Goal: Task Accomplishment & Management: Use online tool/utility

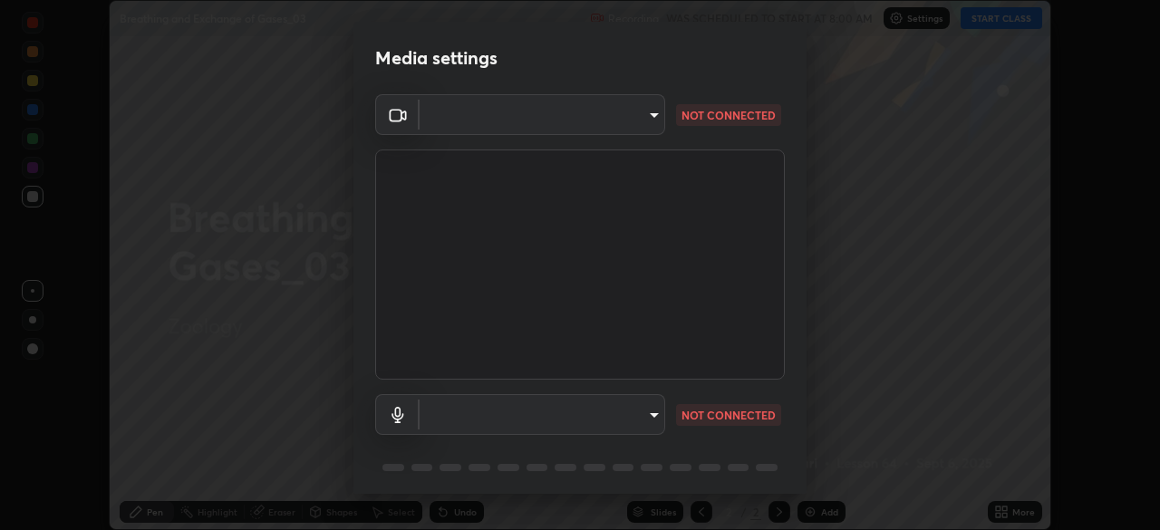
type input "9d859b0dc9df3993e45d71748640ef8916b2c21d6ac1b4416f64a69378af508e"
type input "4f06c2d6b51db1f9fe48d8ea370b420cdfdc57b065f61fb7ee4703c9f90ad683"
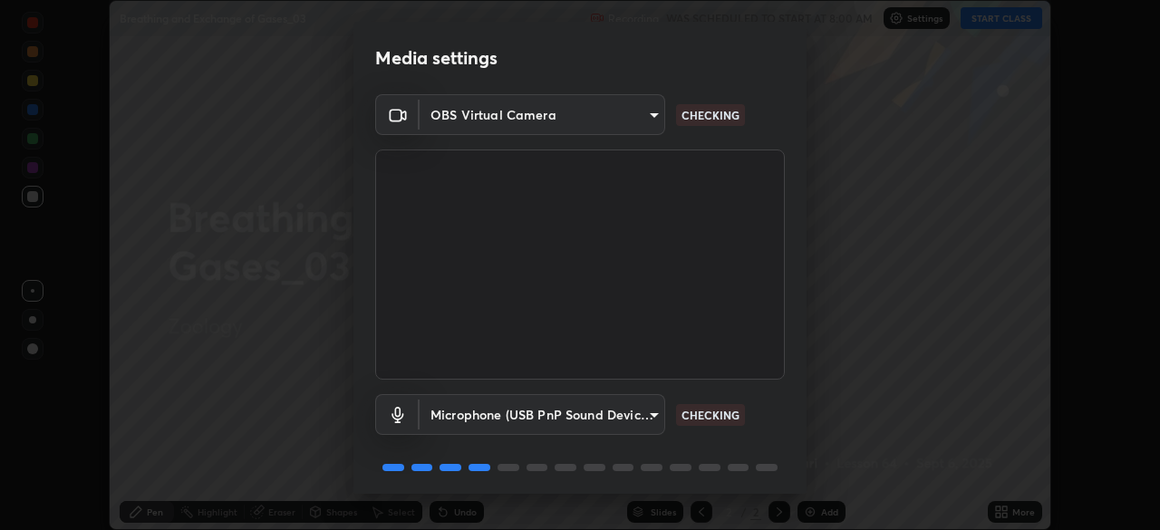
scroll to position [64, 0]
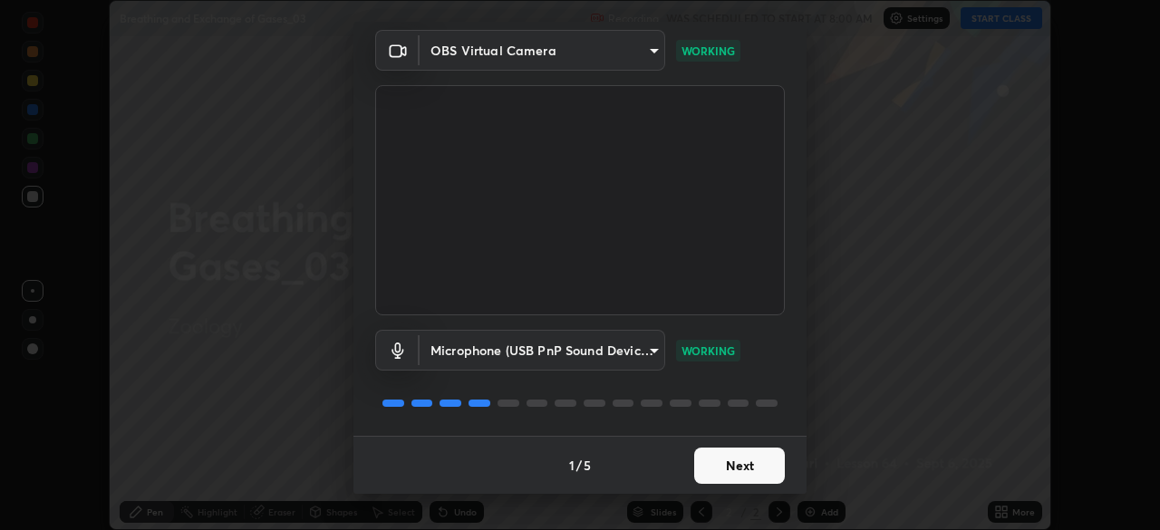
click at [728, 460] on button "Next" at bounding box center [739, 466] width 91 height 36
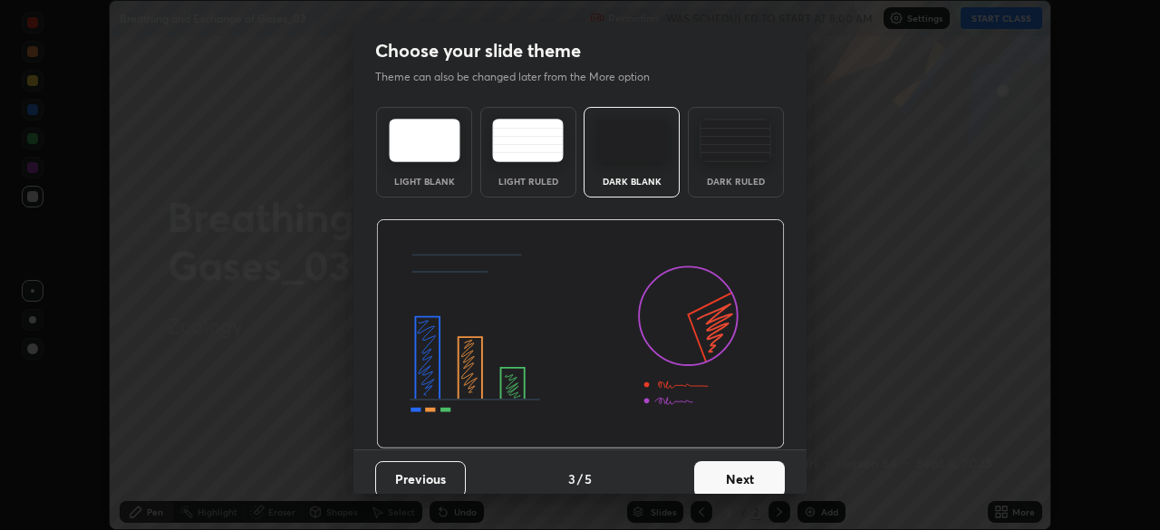
click at [743, 180] on div "Dark Ruled" at bounding box center [736, 181] width 73 height 9
click at [708, 481] on button "Next" at bounding box center [739, 479] width 91 height 36
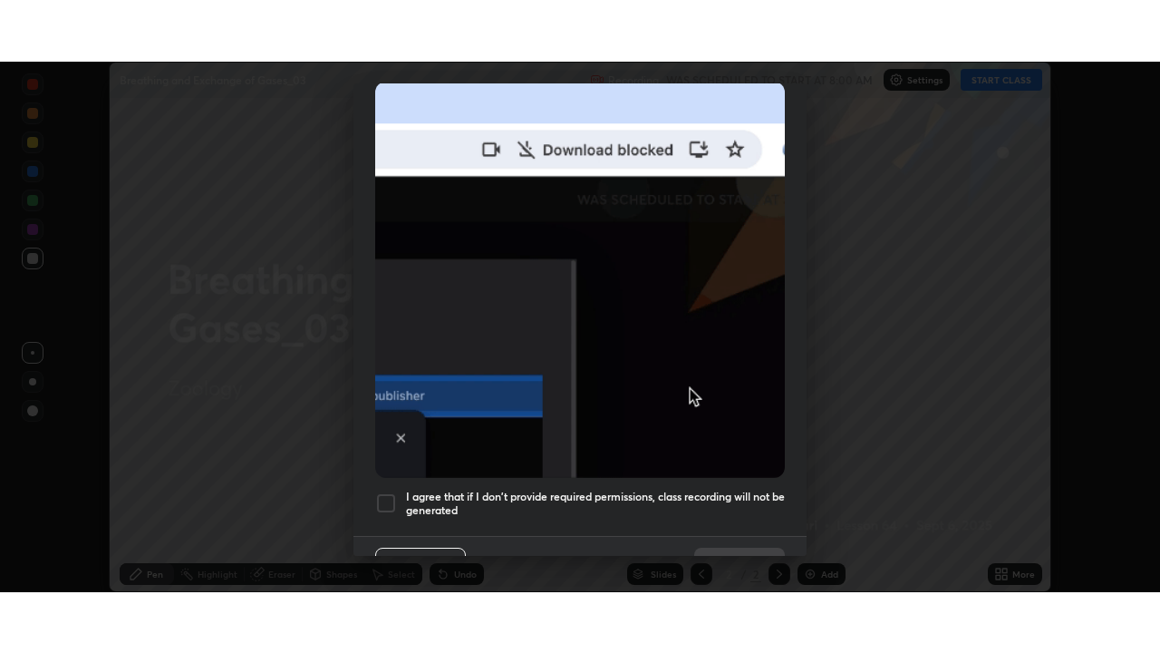
scroll to position [434, 0]
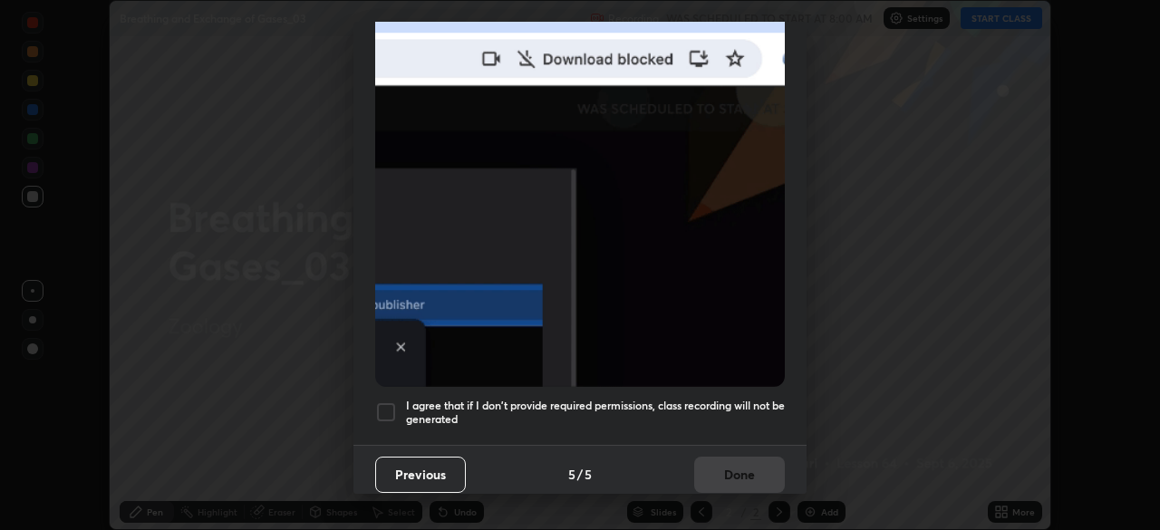
click at [392, 408] on div at bounding box center [386, 413] width 22 height 22
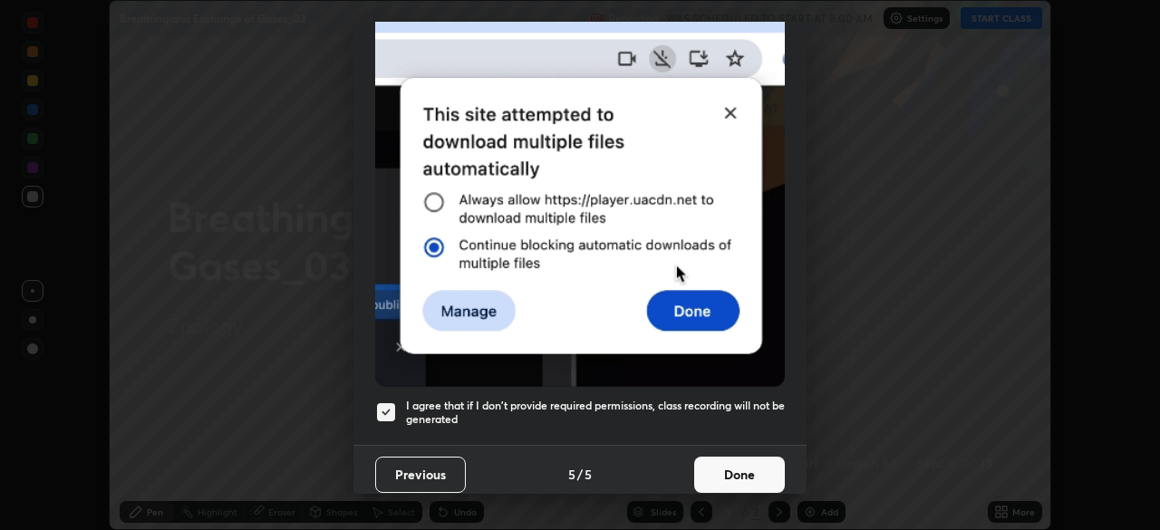
click at [733, 471] on button "Done" at bounding box center [739, 475] width 91 height 36
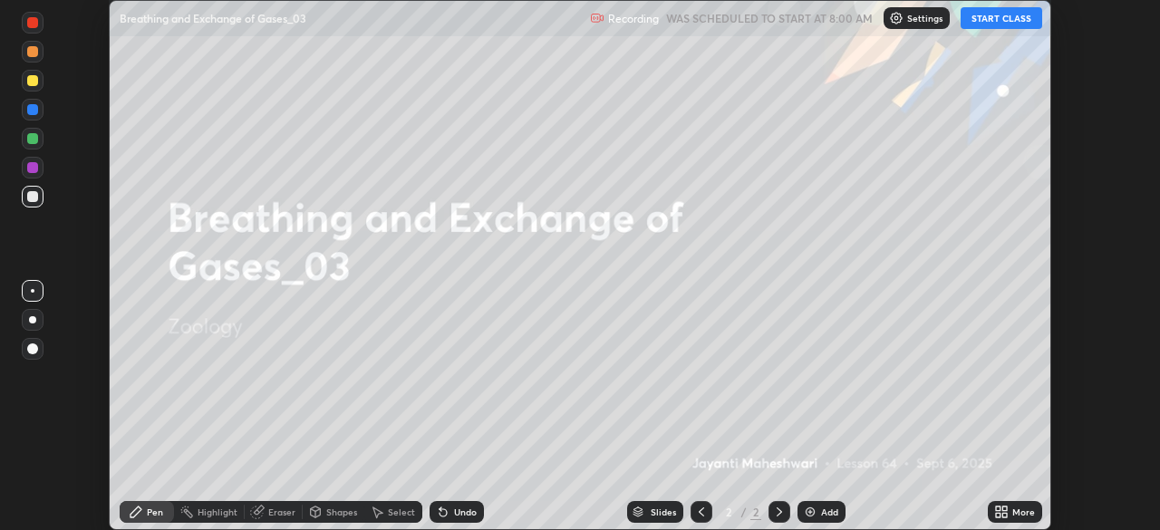
click at [987, 24] on button "START CLASS" at bounding box center [1002, 18] width 82 height 22
click at [1005, 515] on icon at bounding box center [1005, 515] width 5 height 5
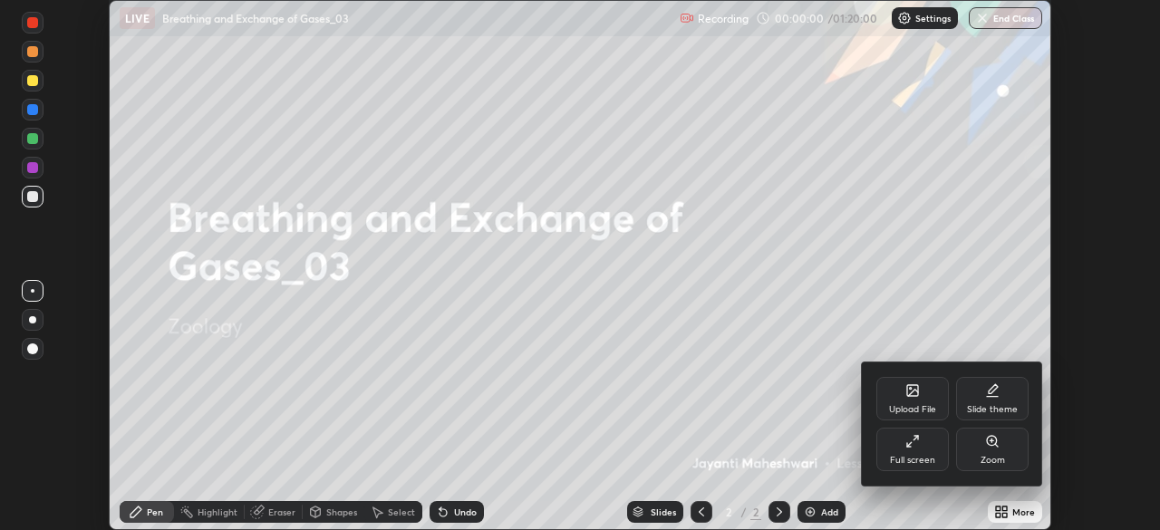
click at [927, 453] on div "Full screen" at bounding box center [913, 450] width 73 height 44
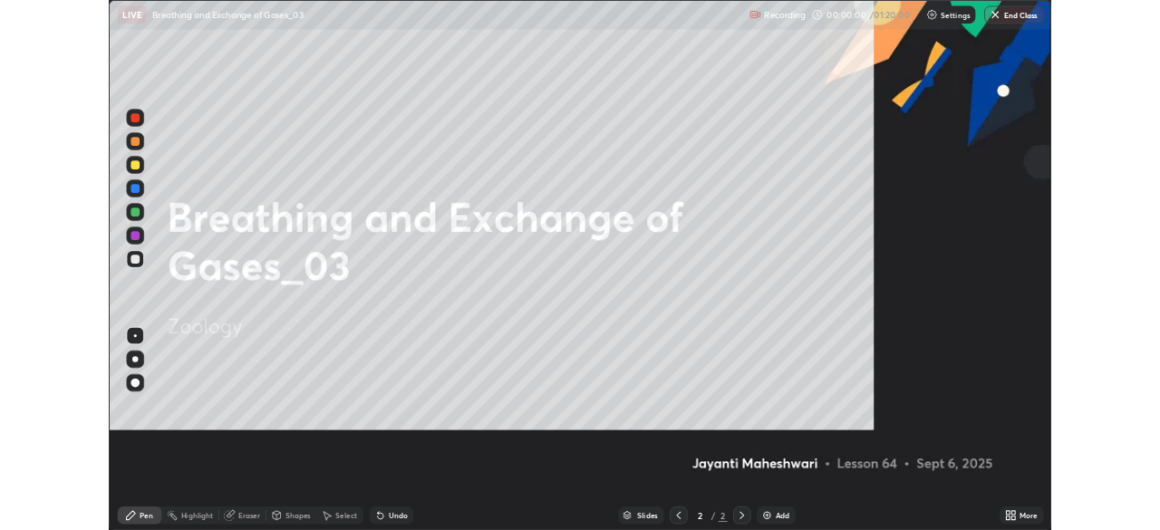
scroll to position [653, 1160]
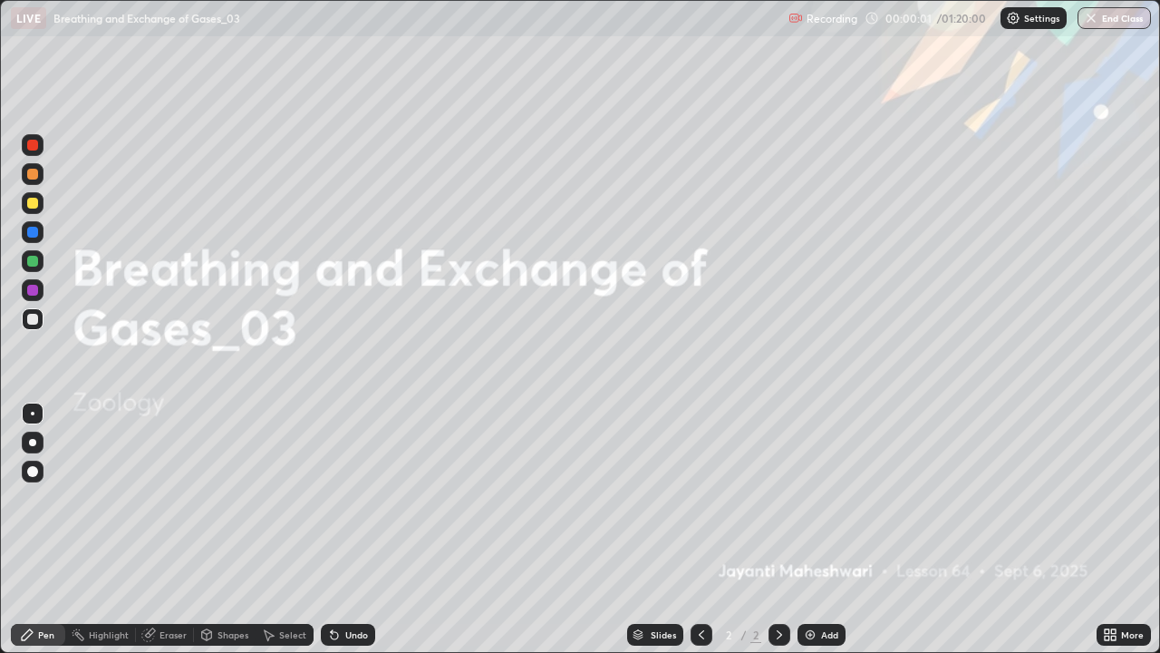
click at [824, 529] on div "Add" at bounding box center [829, 634] width 17 height 9
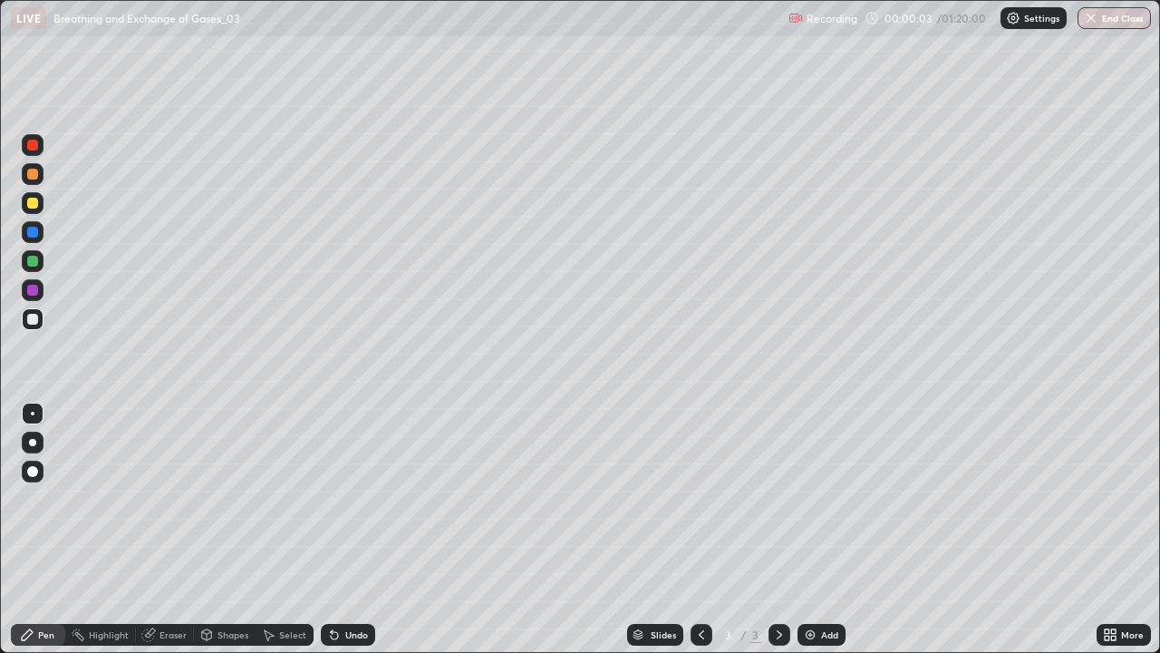
click at [39, 421] on div at bounding box center [33, 414] width 22 height 22
click at [33, 442] on div at bounding box center [32, 442] width 7 height 7
click at [353, 529] on div "Undo" at bounding box center [356, 634] width 23 height 9
click at [34, 267] on div at bounding box center [33, 261] width 22 height 22
click at [101, 529] on div "Highlight" at bounding box center [109, 634] width 40 height 9
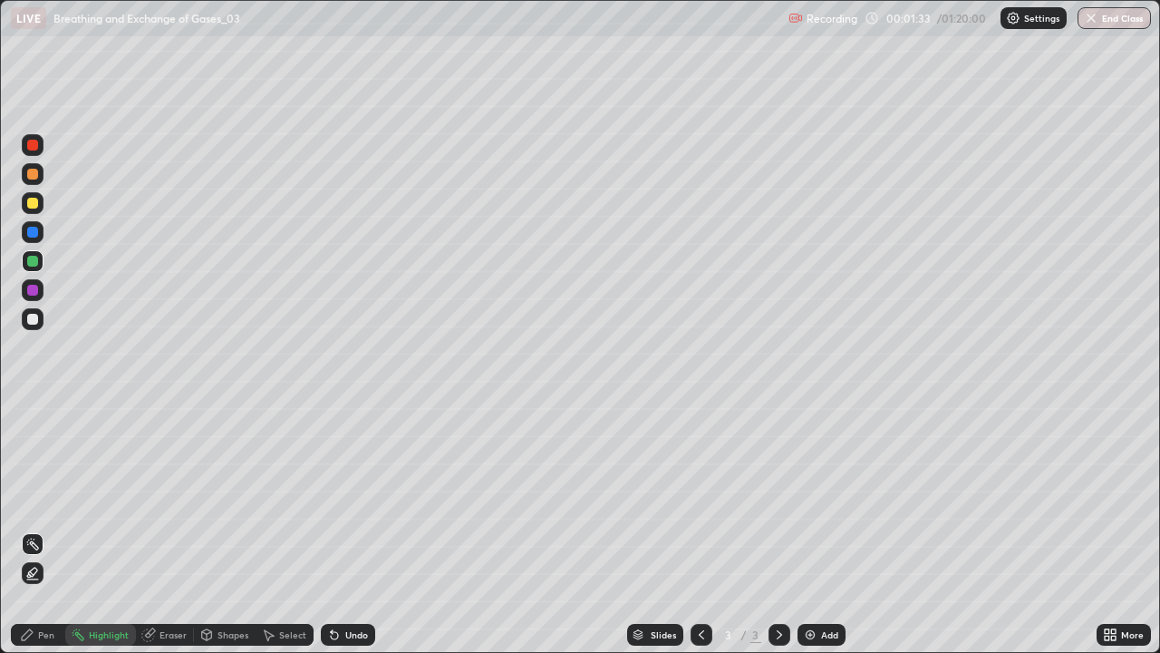
click at [33, 529] on icon at bounding box center [32, 573] width 15 height 15
click at [33, 204] on div at bounding box center [32, 203] width 11 height 11
click at [34, 322] on div at bounding box center [32, 319] width 11 height 11
click at [34, 265] on div at bounding box center [32, 261] width 11 height 11
click at [346, 529] on div "Undo" at bounding box center [356, 634] width 23 height 9
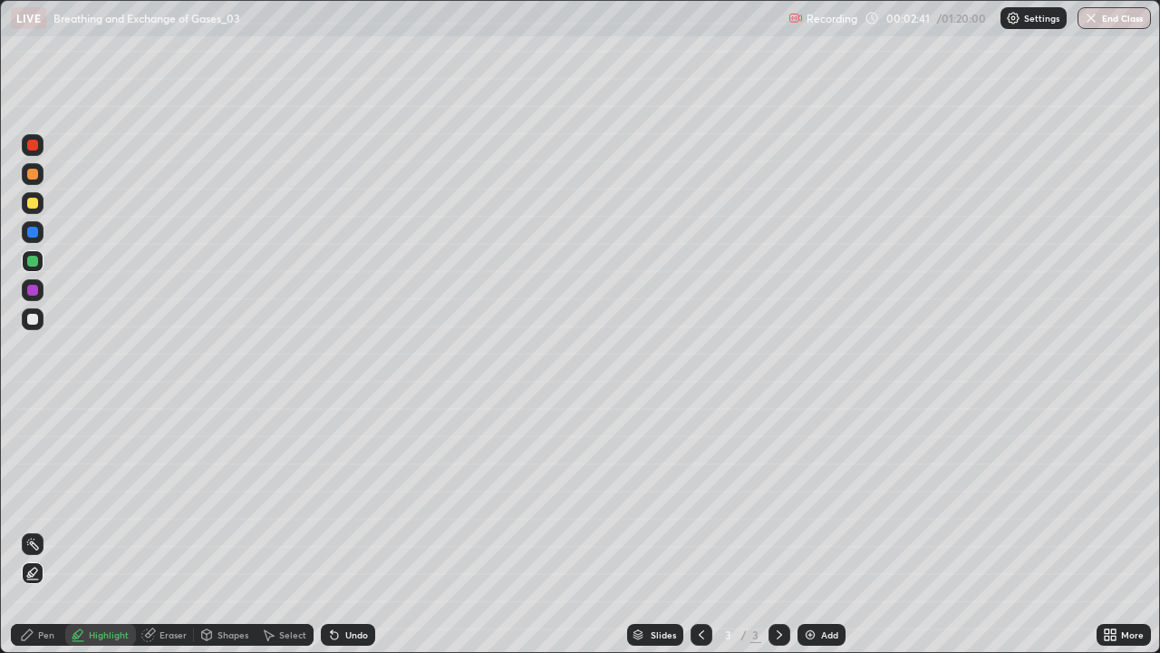
click at [34, 529] on icon at bounding box center [27, 634] width 15 height 15
click at [29, 328] on div at bounding box center [33, 319] width 22 height 22
click at [34, 261] on div at bounding box center [32, 261] width 11 height 11
click at [40, 316] on div at bounding box center [33, 319] width 22 height 22
click at [32, 206] on div at bounding box center [32, 203] width 11 height 11
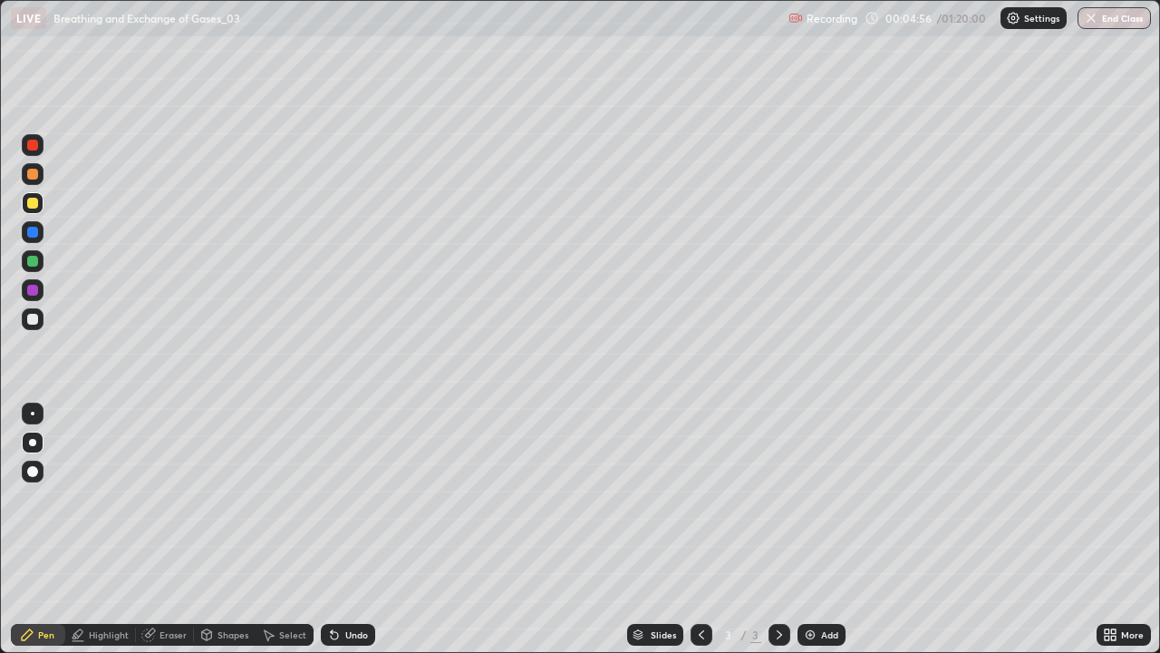
click at [214, 529] on div "Shapes" at bounding box center [225, 635] width 62 height 22
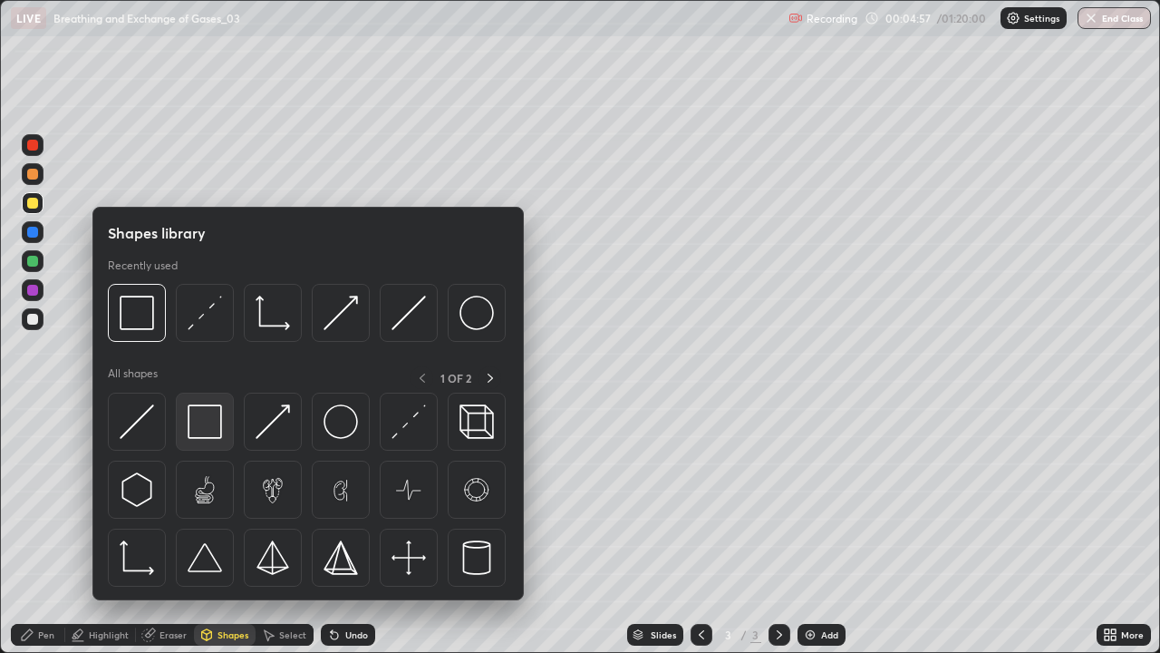
click at [202, 418] on img at bounding box center [205, 421] width 34 height 34
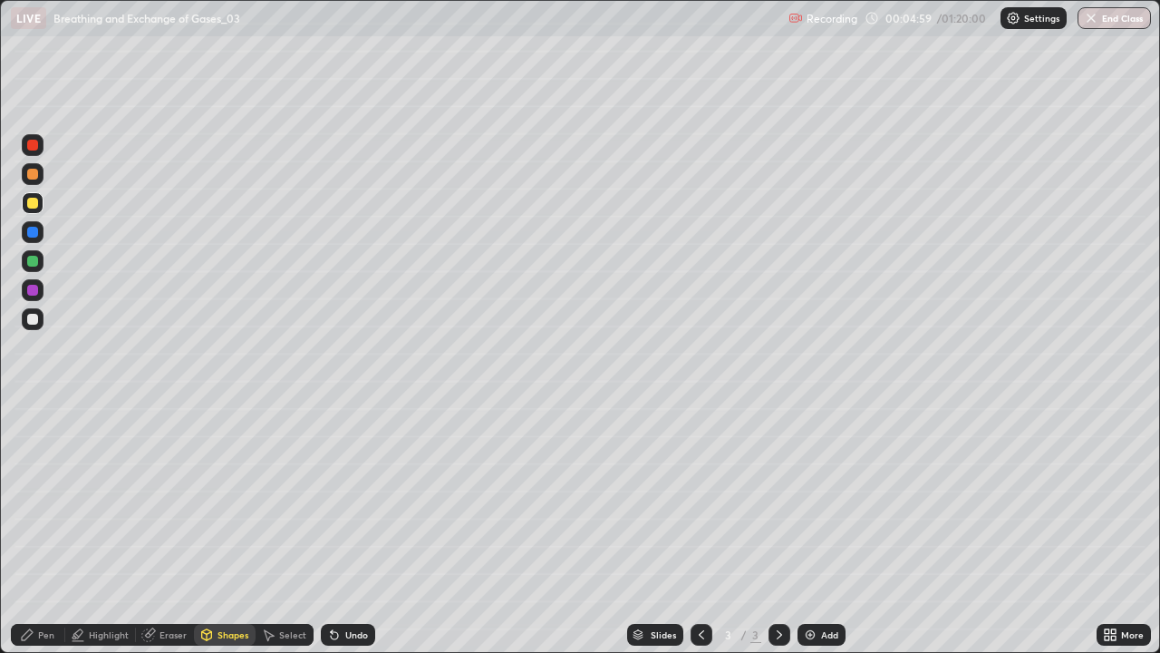
click at [34, 172] on div at bounding box center [32, 174] width 11 height 11
click at [40, 529] on div "Pen" at bounding box center [38, 635] width 54 height 22
click at [31, 323] on div at bounding box center [32, 319] width 11 height 11
click at [26, 212] on div at bounding box center [33, 203] width 22 height 22
click at [37, 173] on div at bounding box center [32, 174] width 11 height 11
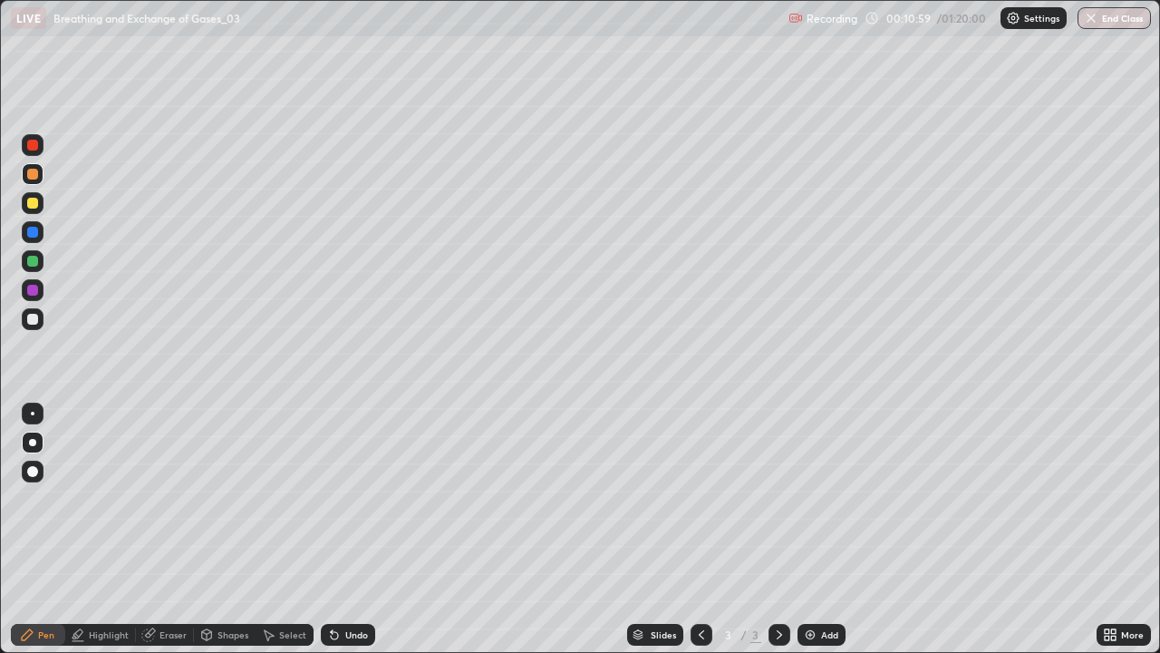
click at [36, 318] on div at bounding box center [32, 319] width 11 height 11
click at [36, 146] on div at bounding box center [32, 145] width 11 height 11
click at [803, 529] on img at bounding box center [810, 634] width 15 height 15
click at [34, 204] on div at bounding box center [32, 203] width 11 height 11
click at [699, 529] on icon at bounding box center [701, 634] width 15 height 15
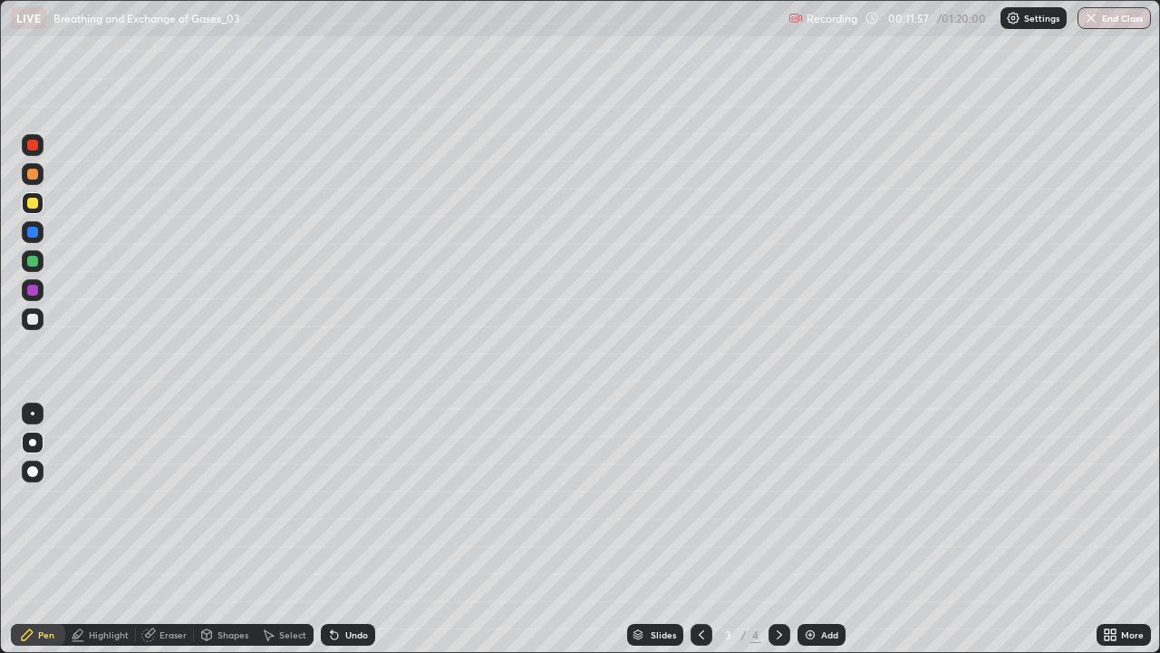
click at [25, 320] on div at bounding box center [33, 319] width 22 height 22
click at [339, 529] on div "Undo" at bounding box center [348, 635] width 54 height 22
click at [337, 529] on icon at bounding box center [334, 634] width 15 height 15
click at [340, 529] on div "Undo" at bounding box center [348, 635] width 54 height 22
click at [338, 529] on icon at bounding box center [334, 634] width 15 height 15
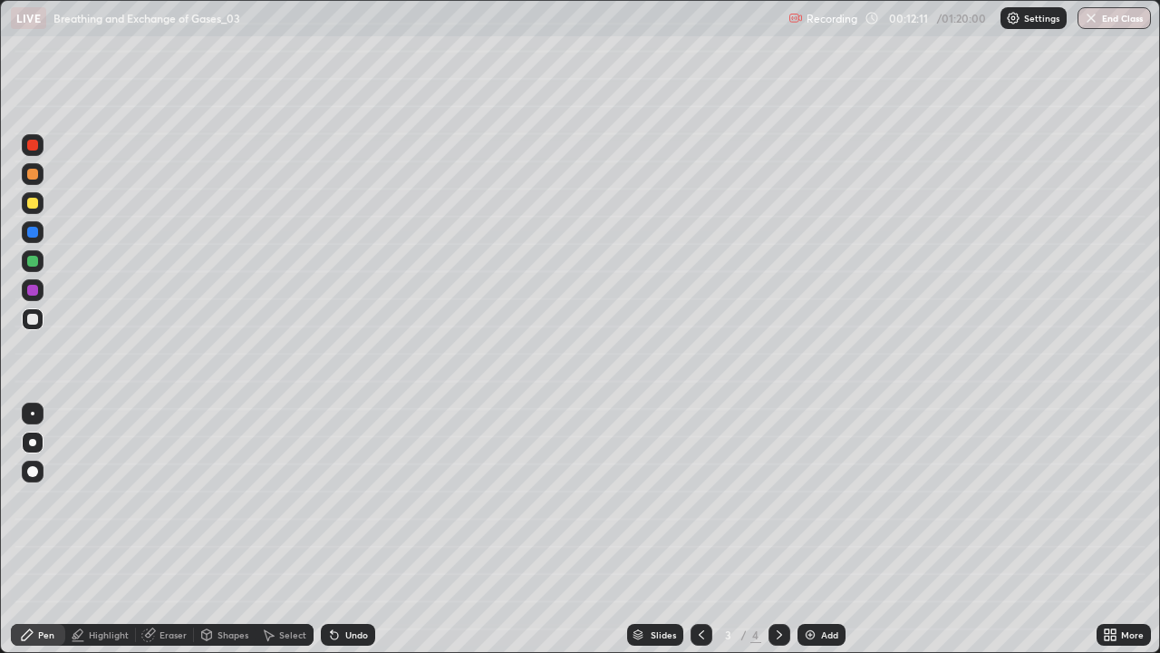
click at [342, 529] on div "Undo" at bounding box center [348, 635] width 54 height 22
click at [345, 529] on div "Undo" at bounding box center [356, 634] width 23 height 9
click at [340, 529] on div "Undo" at bounding box center [348, 635] width 54 height 22
click at [339, 529] on div "Undo" at bounding box center [348, 635] width 54 height 22
click at [342, 529] on div "Undo" at bounding box center [348, 635] width 54 height 22
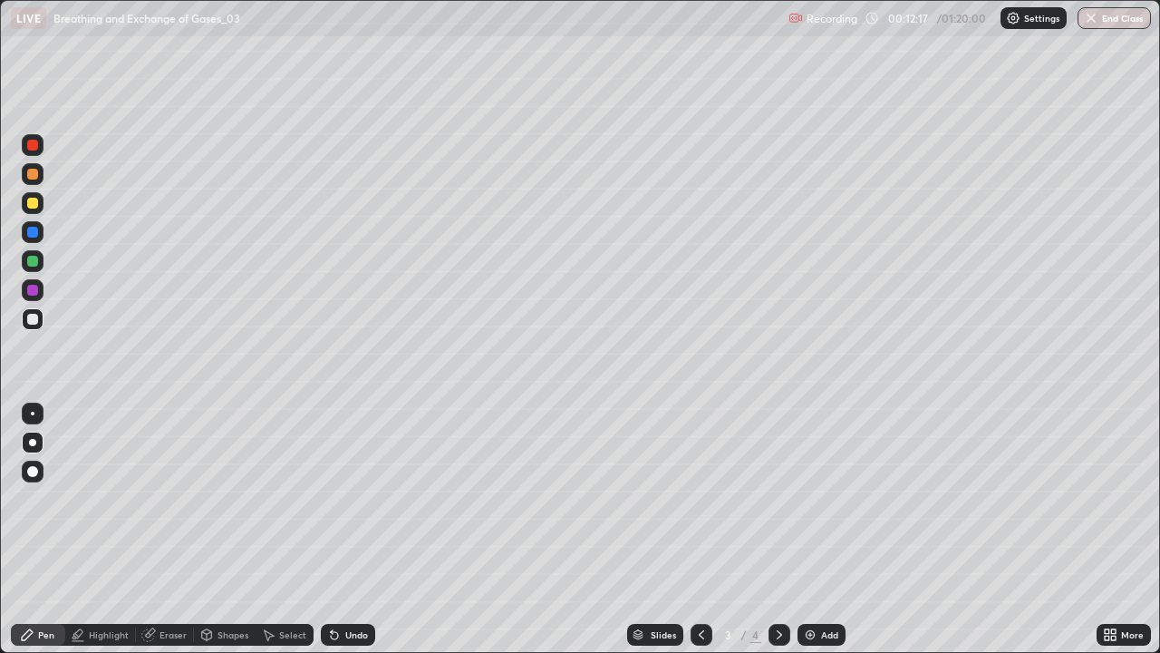
click at [33, 292] on div at bounding box center [32, 290] width 11 height 11
click at [32, 320] on div at bounding box center [32, 319] width 11 height 11
click at [36, 205] on div at bounding box center [32, 203] width 11 height 11
click at [33, 316] on div at bounding box center [32, 319] width 11 height 11
click at [694, 529] on icon at bounding box center [701, 634] width 15 height 15
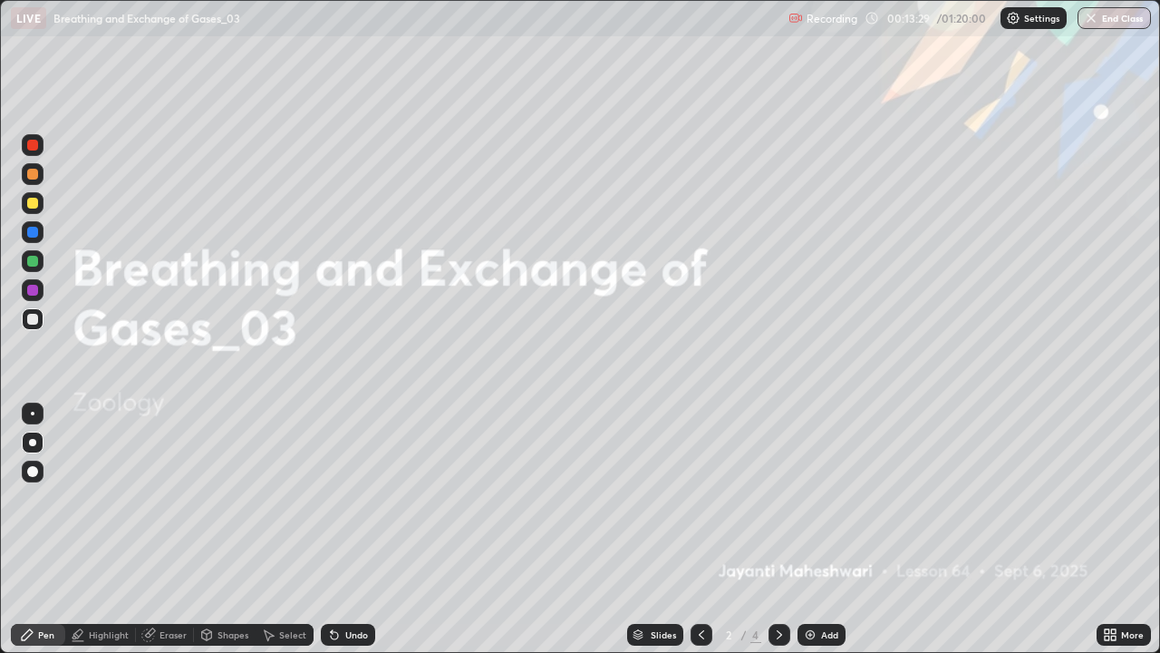
click at [816, 529] on img at bounding box center [810, 634] width 15 height 15
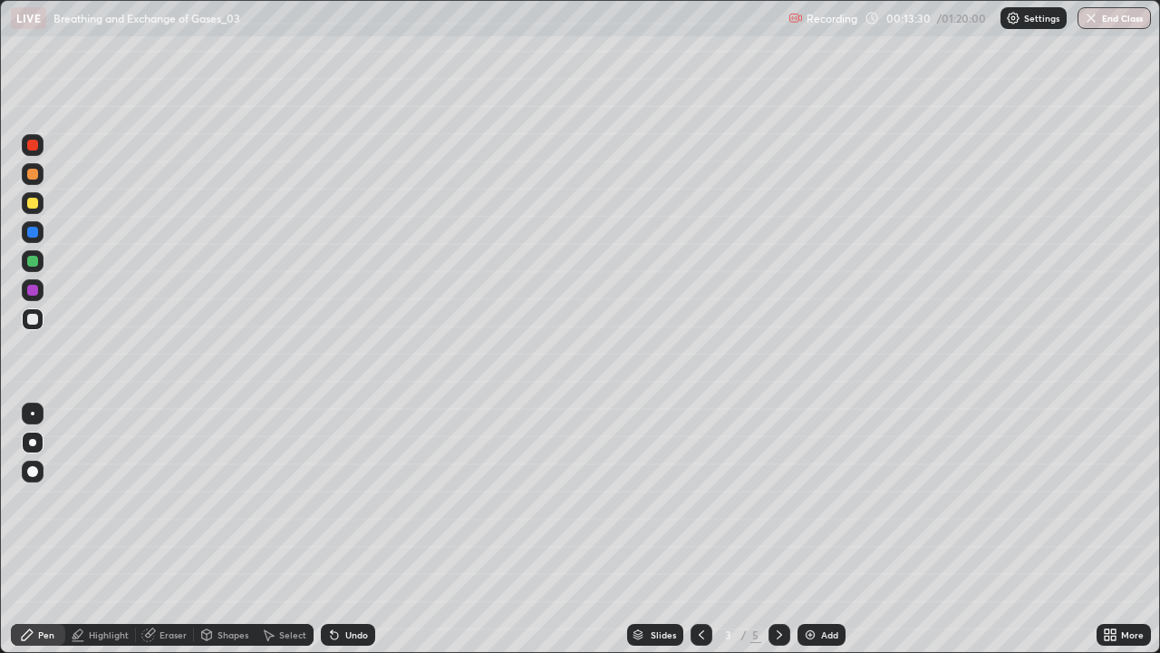
click at [37, 265] on div at bounding box center [33, 261] width 22 height 22
click at [31, 321] on div at bounding box center [32, 319] width 11 height 11
click at [694, 529] on icon at bounding box center [701, 634] width 15 height 15
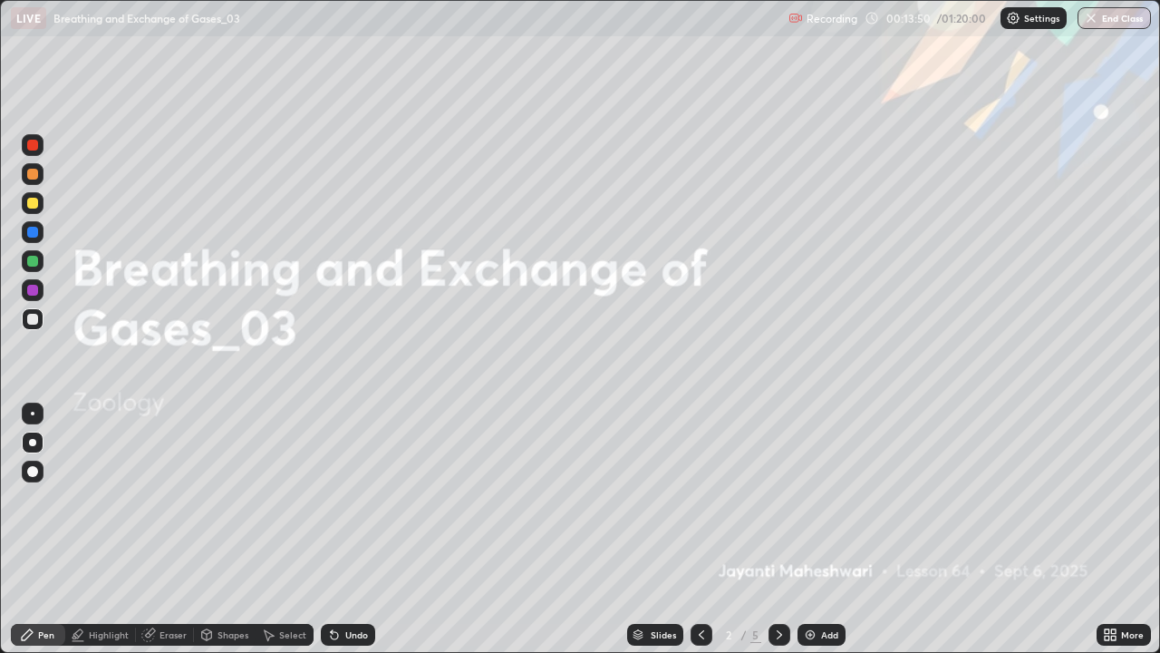
click at [778, 529] on icon at bounding box center [779, 634] width 15 height 15
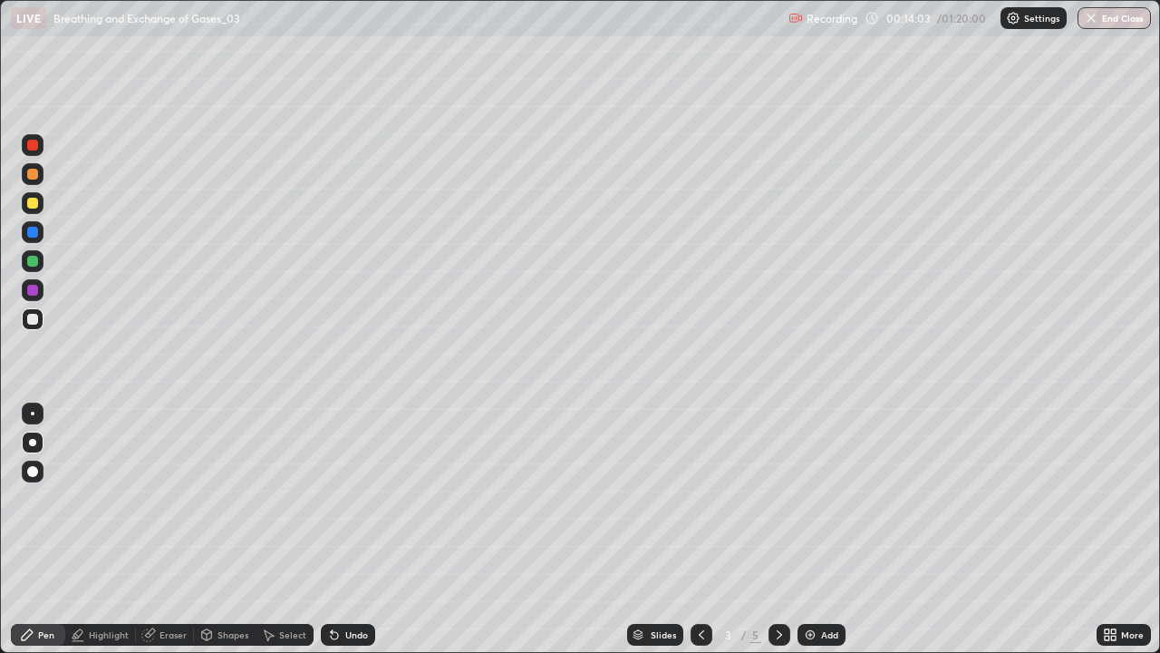
click at [775, 529] on icon at bounding box center [779, 634] width 15 height 15
click at [31, 295] on div at bounding box center [32, 290] width 11 height 11
click at [26, 326] on div at bounding box center [33, 319] width 22 height 22
click at [30, 265] on div at bounding box center [32, 261] width 11 height 11
click at [36, 208] on div at bounding box center [33, 203] width 22 height 22
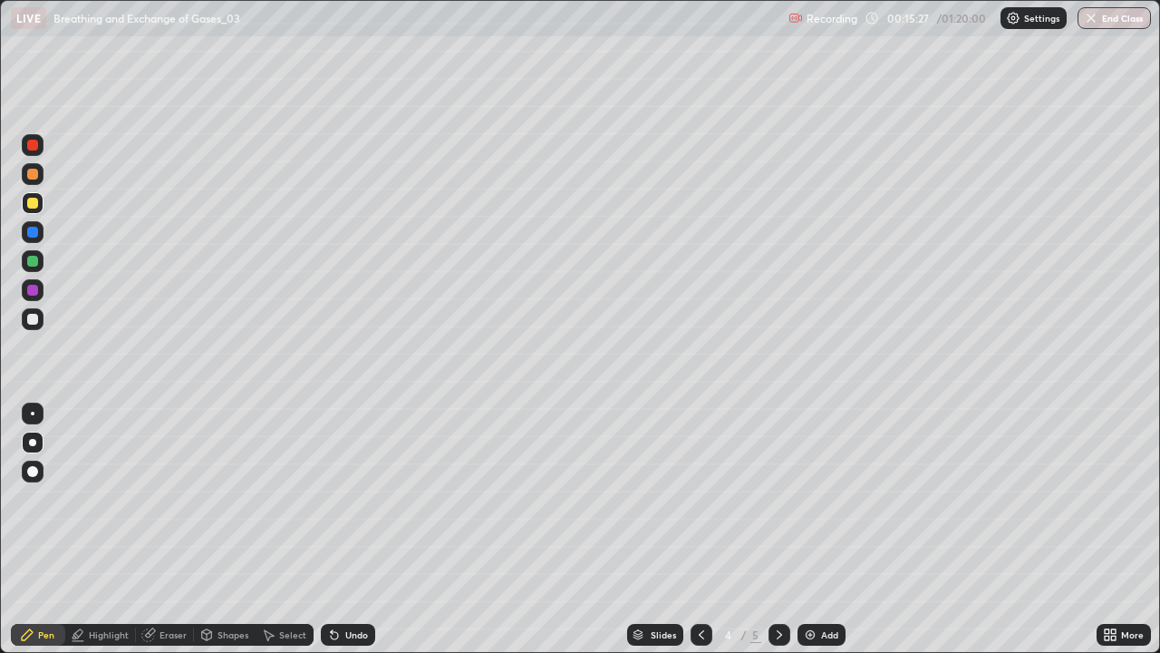
click at [34, 174] on div at bounding box center [32, 174] width 11 height 11
click at [32, 292] on div at bounding box center [32, 290] width 11 height 11
click at [33, 320] on div at bounding box center [32, 319] width 11 height 11
click at [95, 529] on div "Highlight" at bounding box center [109, 634] width 40 height 9
click at [345, 529] on div "Undo" at bounding box center [348, 635] width 54 height 22
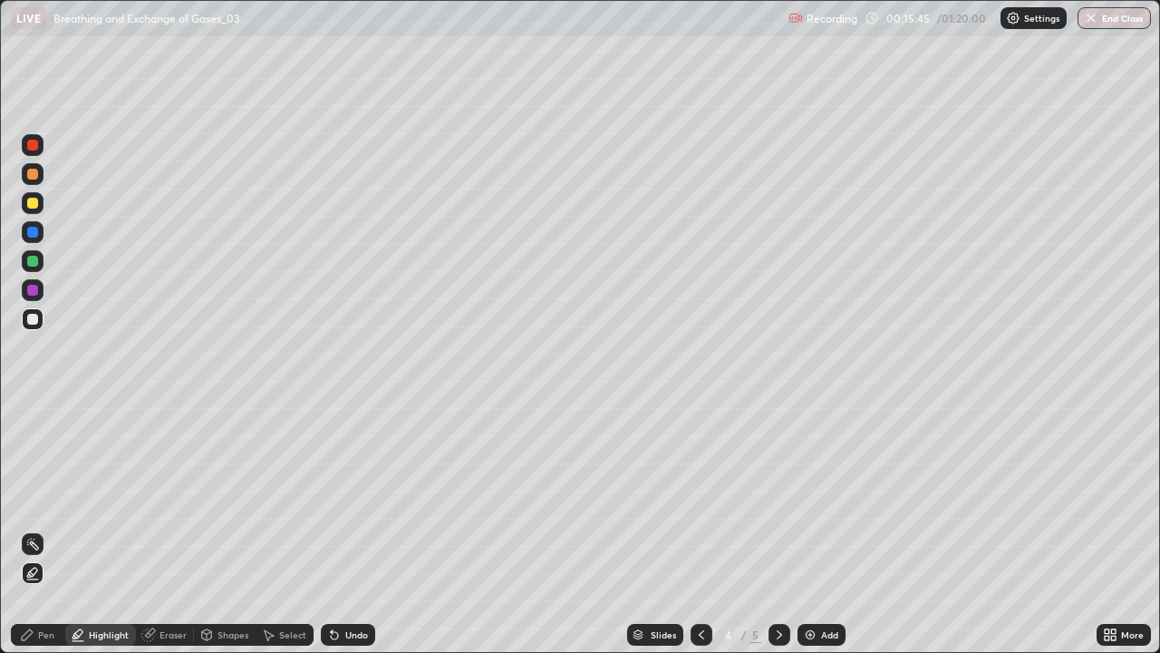
click at [34, 202] on div at bounding box center [32, 203] width 11 height 11
click at [34, 529] on div "Pen" at bounding box center [38, 635] width 54 height 22
click at [33, 317] on div at bounding box center [32, 319] width 11 height 11
click at [29, 169] on div at bounding box center [32, 174] width 11 height 11
click at [34, 150] on div at bounding box center [32, 145] width 11 height 11
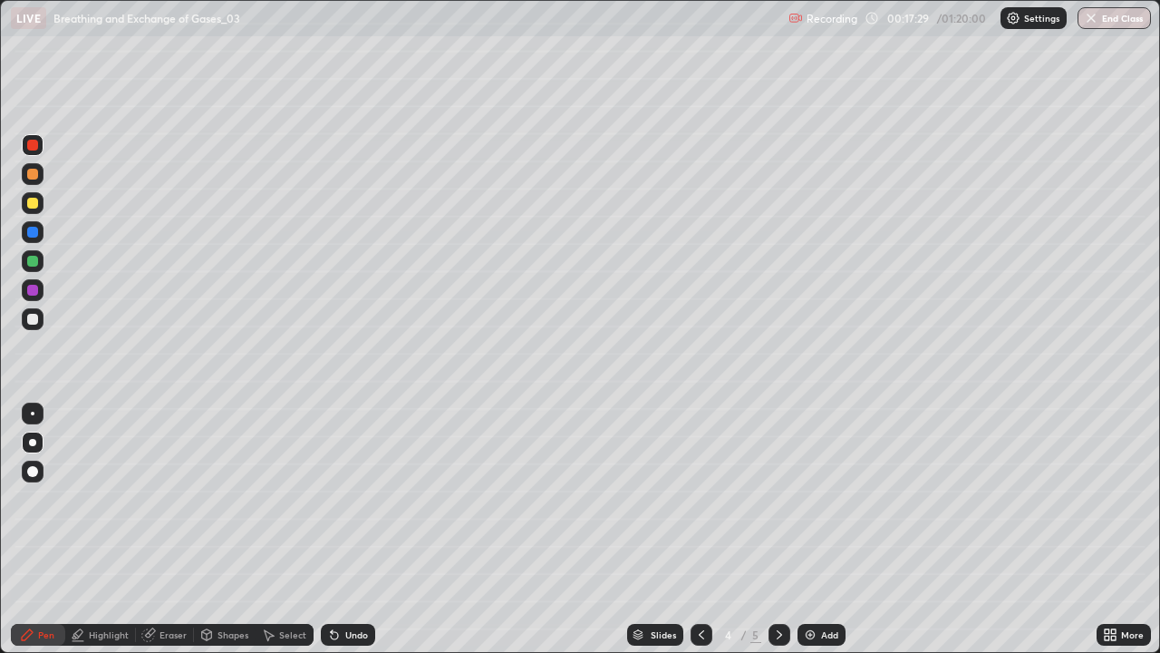
click at [824, 529] on div "Add" at bounding box center [829, 634] width 17 height 9
click at [32, 204] on div at bounding box center [32, 203] width 11 height 11
click at [34, 150] on div at bounding box center [32, 145] width 11 height 11
click at [35, 237] on div at bounding box center [32, 232] width 11 height 11
click at [700, 529] on icon at bounding box center [701, 634] width 15 height 15
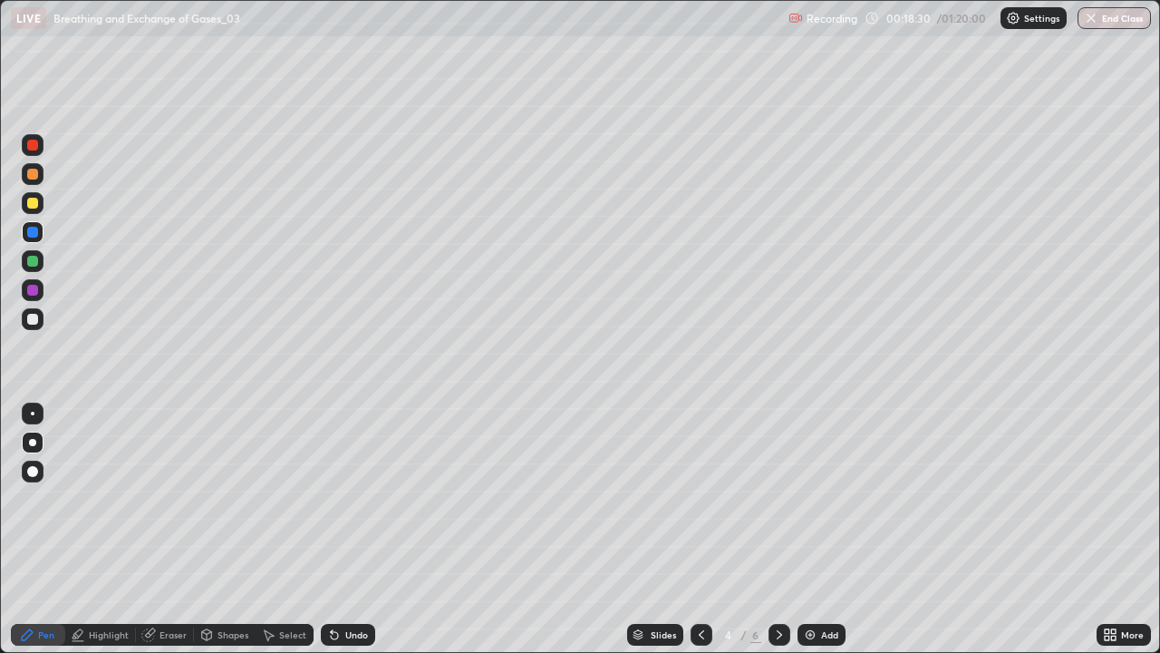
click at [778, 529] on icon at bounding box center [779, 634] width 15 height 15
click at [355, 529] on div "Undo" at bounding box center [356, 634] width 23 height 9
click at [34, 147] on div at bounding box center [32, 145] width 11 height 11
click at [34, 325] on div at bounding box center [33, 319] width 22 height 22
click at [35, 204] on div at bounding box center [32, 203] width 11 height 11
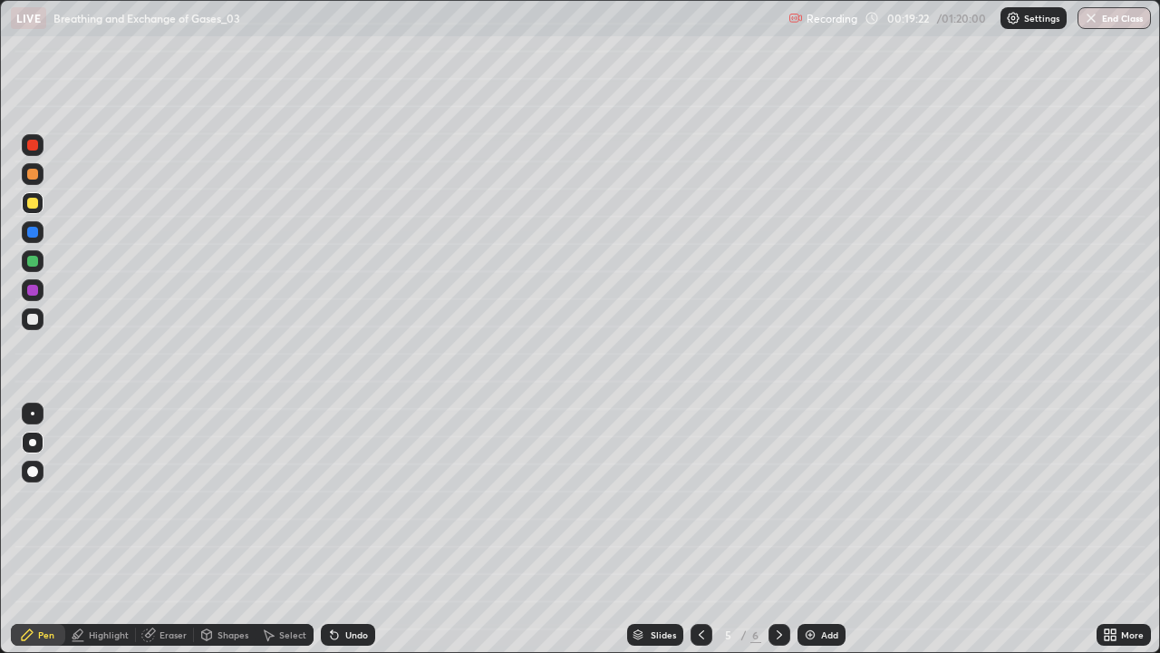
click at [37, 236] on div at bounding box center [32, 232] width 11 height 11
click at [34, 148] on div at bounding box center [32, 145] width 11 height 11
click at [35, 318] on div at bounding box center [32, 319] width 11 height 11
click at [803, 529] on img at bounding box center [810, 634] width 15 height 15
click at [33, 262] on div at bounding box center [32, 261] width 11 height 11
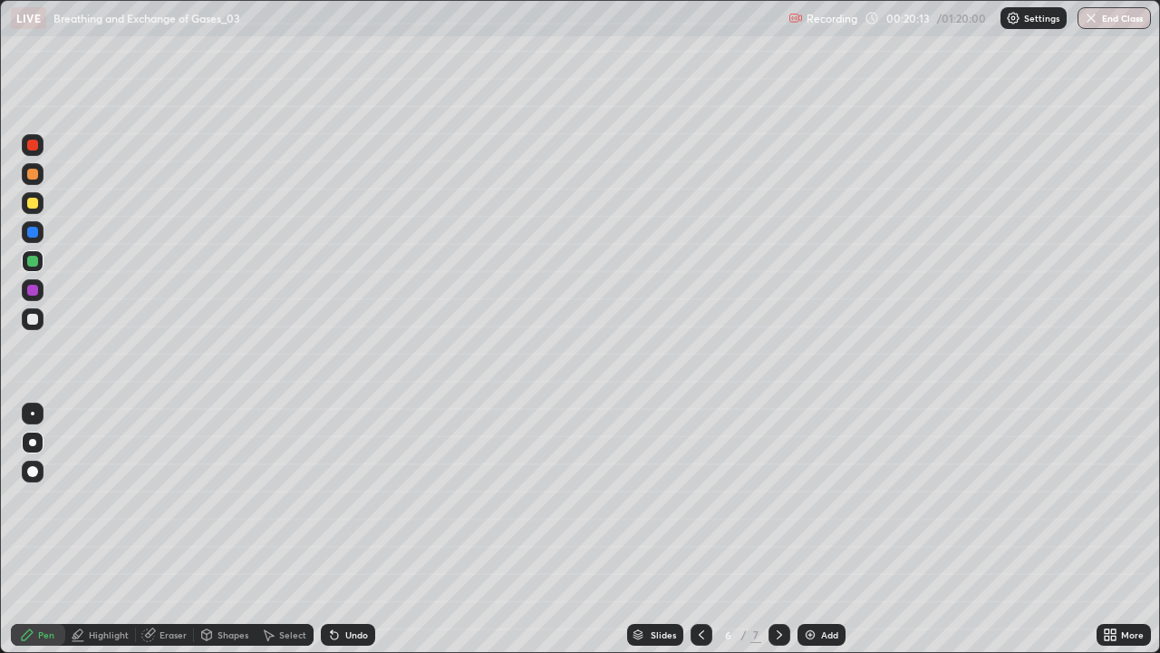
click at [34, 145] on div at bounding box center [32, 145] width 11 height 11
click at [42, 312] on div at bounding box center [33, 319] width 22 height 22
click at [40, 233] on div at bounding box center [33, 232] width 22 height 22
click at [37, 151] on div at bounding box center [33, 145] width 22 height 22
click at [34, 324] on div at bounding box center [32, 319] width 11 height 11
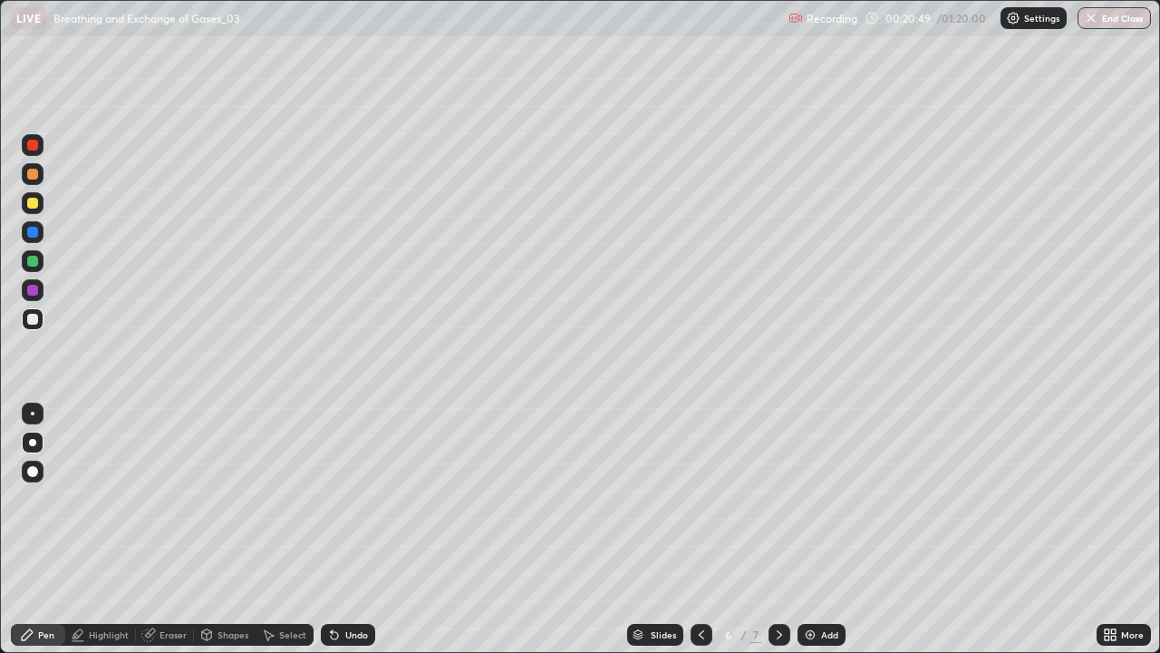
click at [34, 142] on div at bounding box center [32, 145] width 11 height 11
click at [42, 321] on div at bounding box center [33, 319] width 22 height 22
click at [30, 147] on div at bounding box center [32, 145] width 11 height 11
click at [31, 237] on div at bounding box center [32, 232] width 11 height 11
click at [339, 529] on div "Undo" at bounding box center [348, 635] width 54 height 22
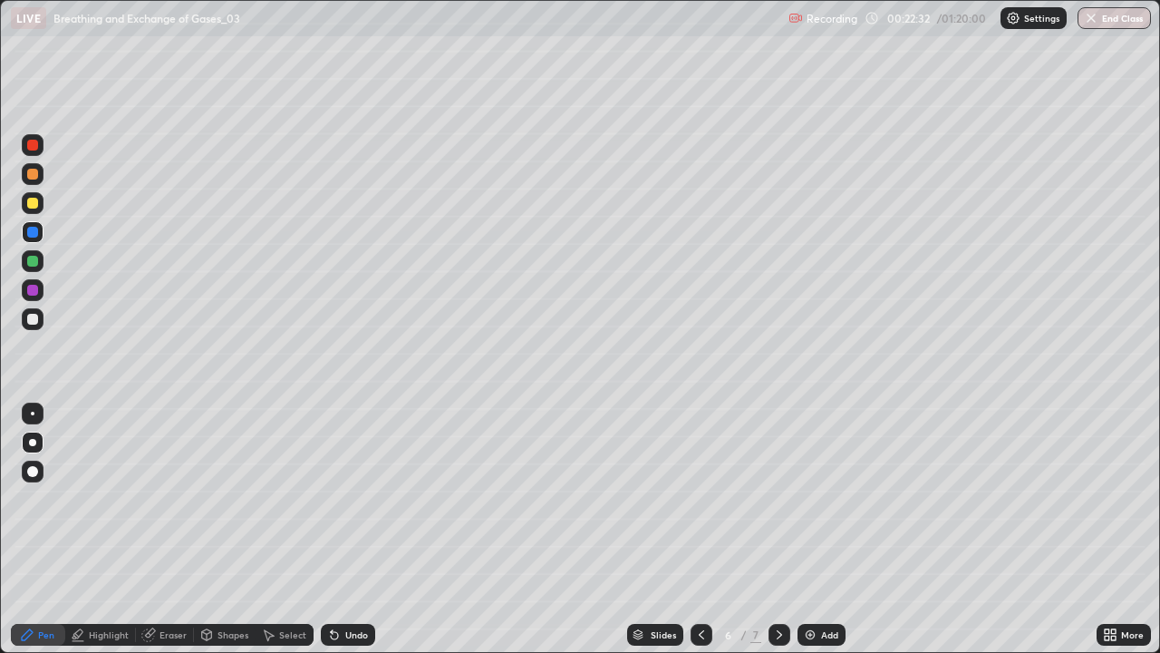
click at [33, 322] on div at bounding box center [32, 319] width 11 height 11
click at [33, 235] on div at bounding box center [32, 232] width 11 height 11
click at [34, 321] on div at bounding box center [32, 319] width 11 height 11
click at [695, 529] on icon at bounding box center [701, 634] width 15 height 15
click at [35, 149] on div at bounding box center [32, 145] width 11 height 11
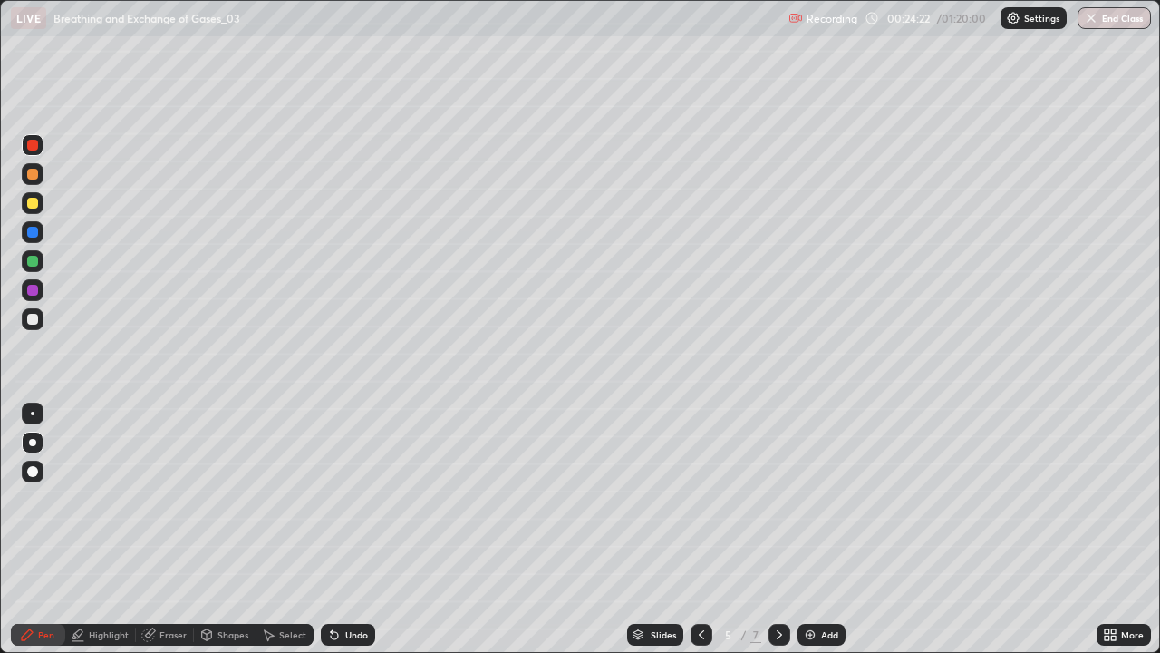
click at [35, 233] on div at bounding box center [32, 232] width 11 height 11
click at [35, 315] on div at bounding box center [32, 319] width 11 height 11
click at [42, 233] on div at bounding box center [33, 232] width 22 height 22
click at [29, 321] on div at bounding box center [32, 319] width 11 height 11
click at [33, 235] on div at bounding box center [32, 232] width 11 height 11
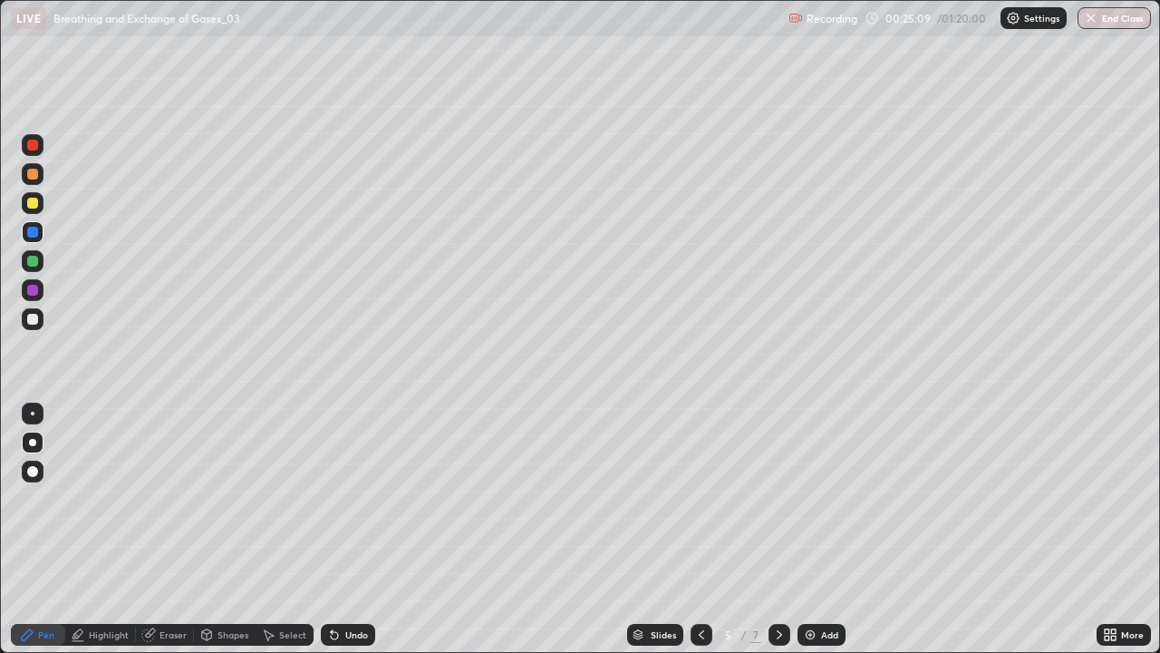
click at [35, 316] on div at bounding box center [32, 319] width 11 height 11
click at [36, 264] on div at bounding box center [32, 261] width 11 height 11
click at [40, 314] on div at bounding box center [33, 319] width 22 height 22
click at [803, 529] on div "Add" at bounding box center [822, 635] width 48 height 22
click at [35, 321] on div at bounding box center [32, 319] width 11 height 11
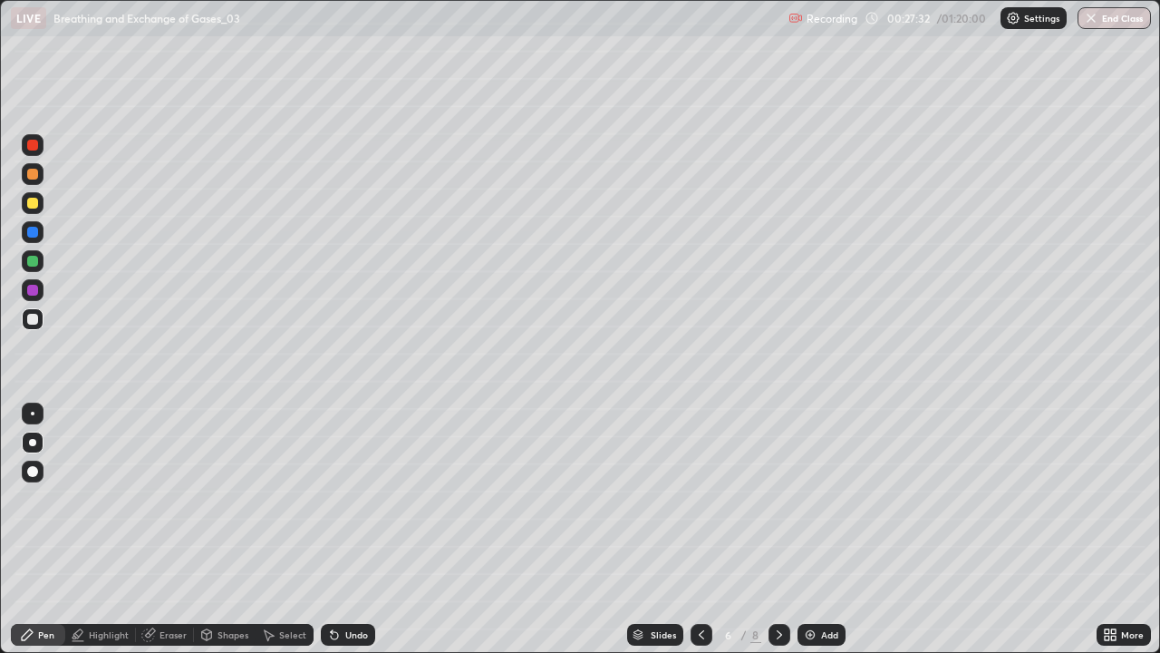
click at [342, 529] on div "Undo" at bounding box center [348, 635] width 54 height 22
click at [33, 207] on div at bounding box center [32, 203] width 11 height 11
click at [34, 319] on div at bounding box center [32, 319] width 11 height 11
click at [31, 265] on div at bounding box center [32, 261] width 11 height 11
click at [31, 322] on div at bounding box center [32, 319] width 11 height 11
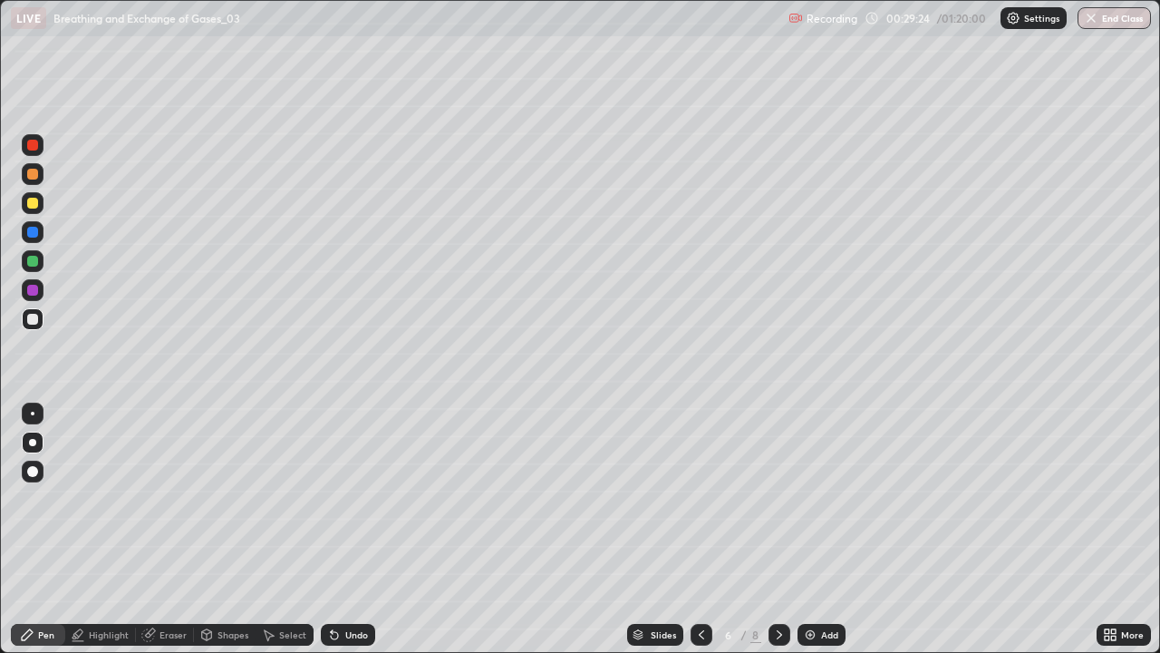
click at [31, 263] on div at bounding box center [32, 261] width 11 height 11
click at [697, 529] on icon at bounding box center [701, 634] width 15 height 15
click at [700, 529] on icon at bounding box center [701, 634] width 15 height 15
click at [777, 529] on icon at bounding box center [779, 634] width 5 height 9
click at [37, 317] on div at bounding box center [32, 319] width 11 height 11
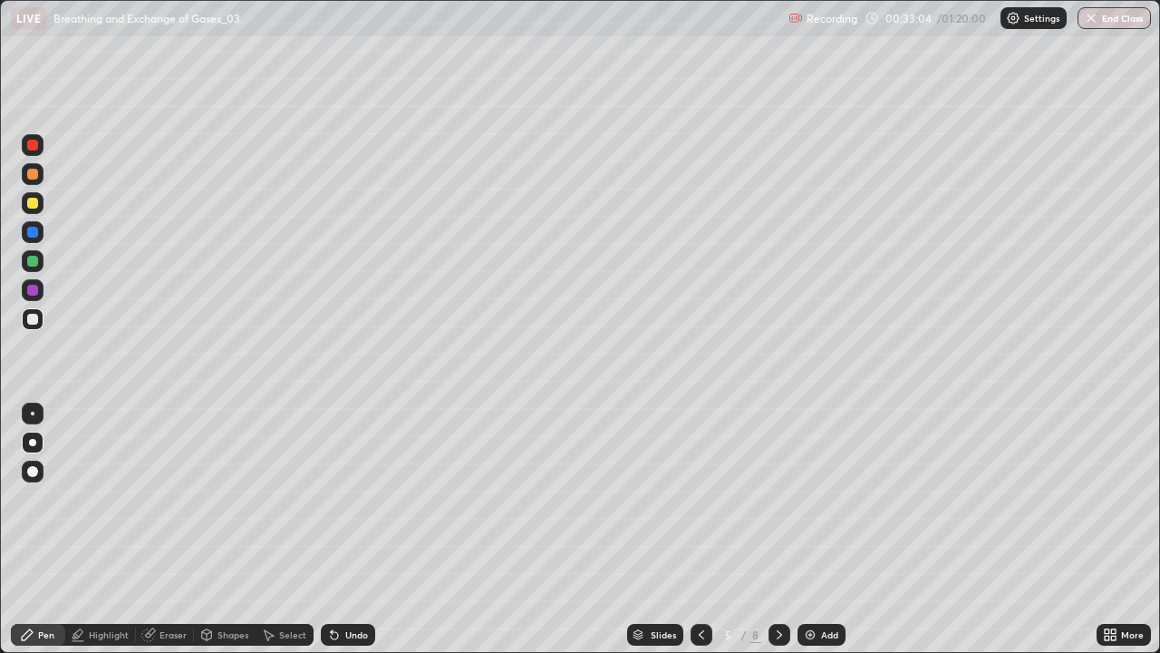
click at [35, 198] on div at bounding box center [32, 203] width 11 height 11
click at [777, 529] on icon at bounding box center [779, 634] width 15 height 15
click at [700, 529] on icon at bounding box center [701, 634] width 15 height 15
click at [42, 257] on div at bounding box center [33, 261] width 22 height 22
click at [777, 529] on icon at bounding box center [779, 634] width 5 height 9
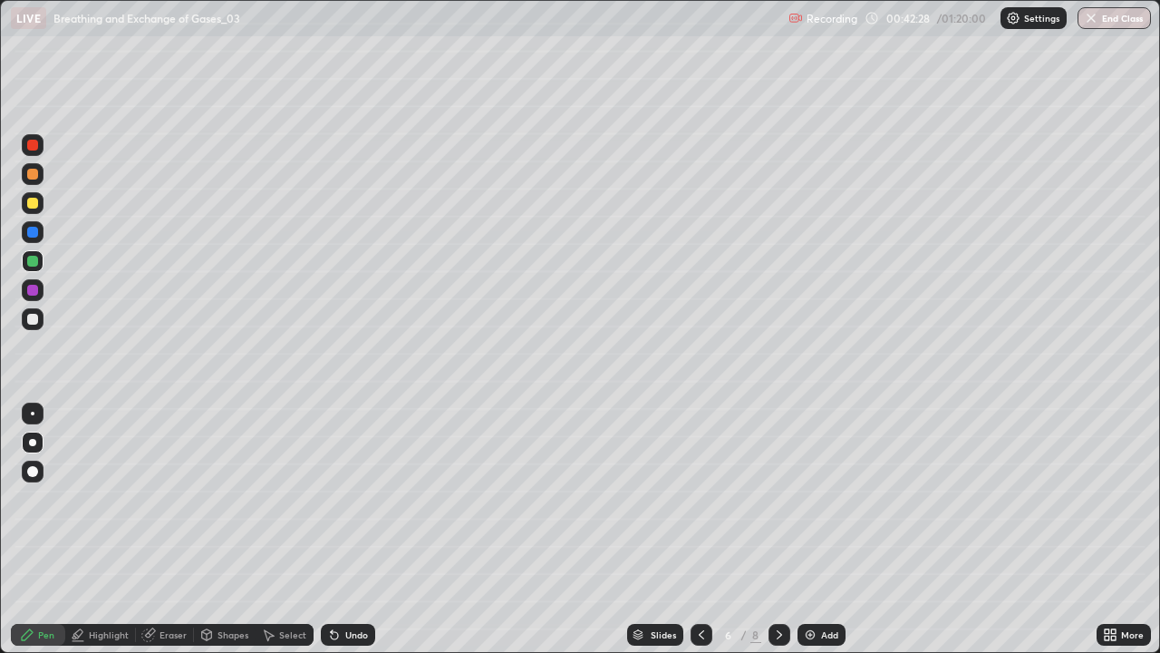
click at [160, 529] on div "Eraser" at bounding box center [173, 634] width 27 height 9
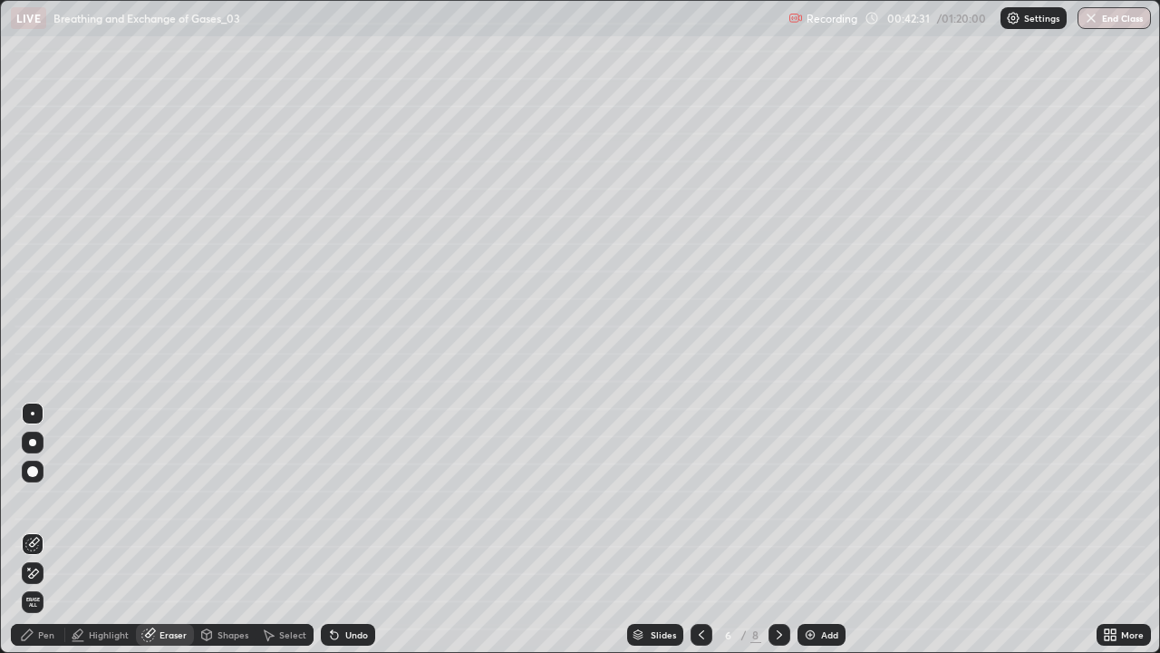
click at [22, 529] on icon at bounding box center [27, 634] width 15 height 15
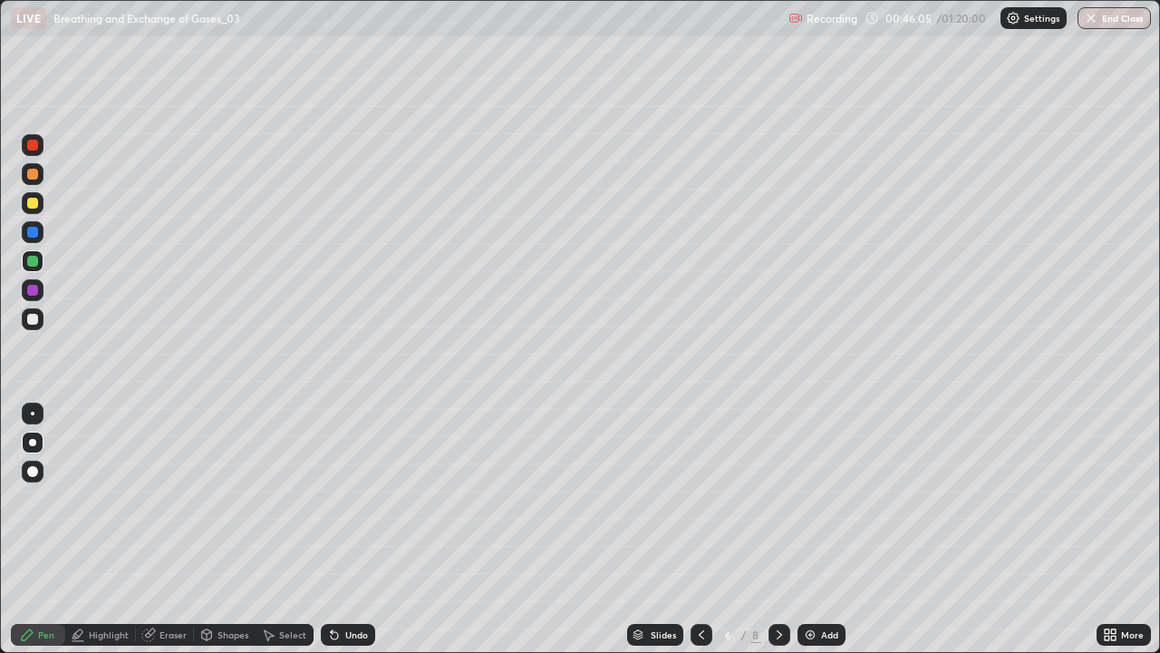
click at [829, 529] on div "Add" at bounding box center [829, 634] width 17 height 9
click at [34, 320] on div at bounding box center [32, 319] width 11 height 11
click at [218, 529] on div "Shapes" at bounding box center [233, 634] width 31 height 9
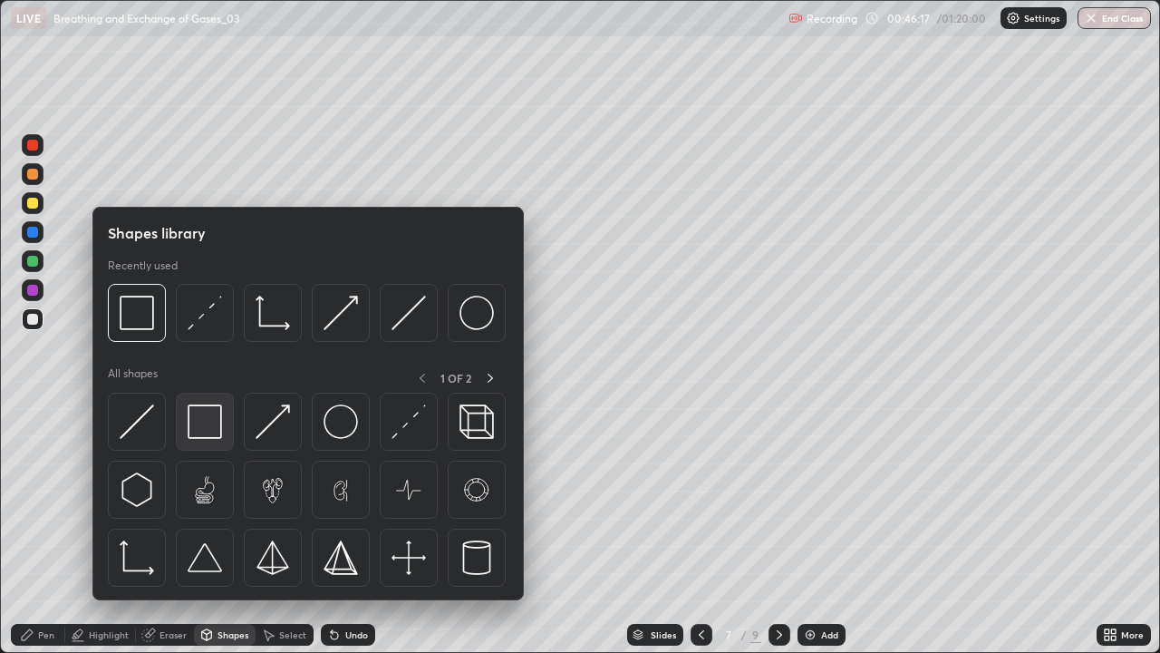
click at [209, 419] on img at bounding box center [205, 421] width 34 height 34
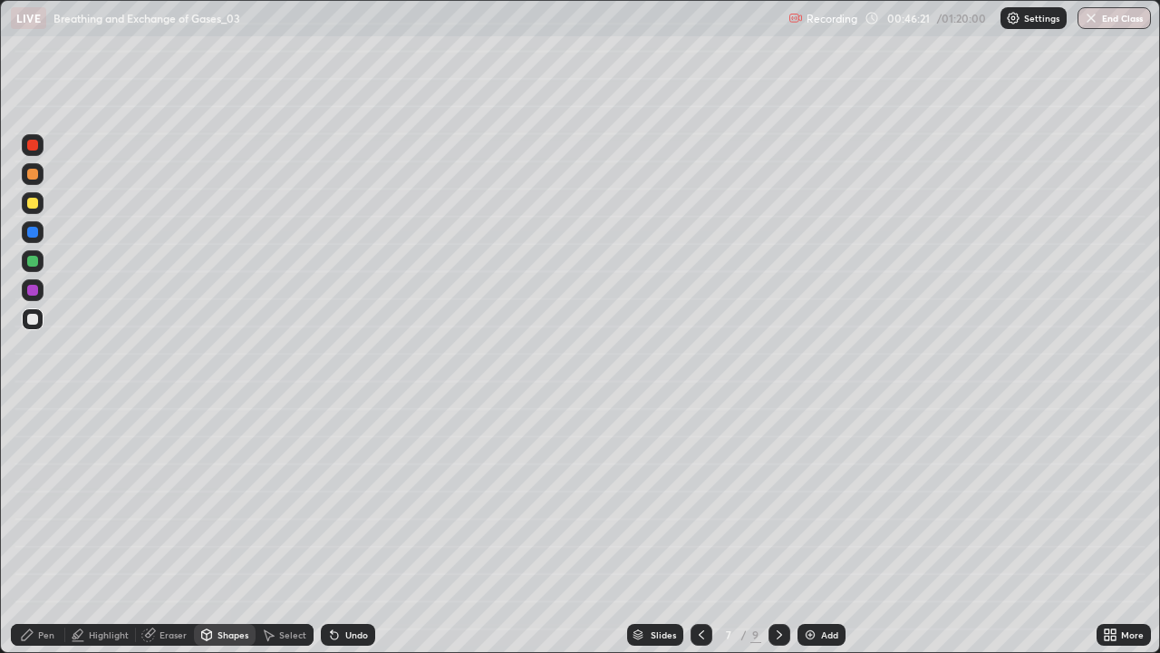
click at [34, 529] on div "Pen" at bounding box center [38, 635] width 54 height 22
click at [39, 202] on div at bounding box center [33, 203] width 22 height 22
click at [32, 263] on div at bounding box center [32, 261] width 11 height 11
click at [32, 326] on div at bounding box center [33, 319] width 22 height 22
click at [41, 210] on div at bounding box center [33, 203] width 22 height 22
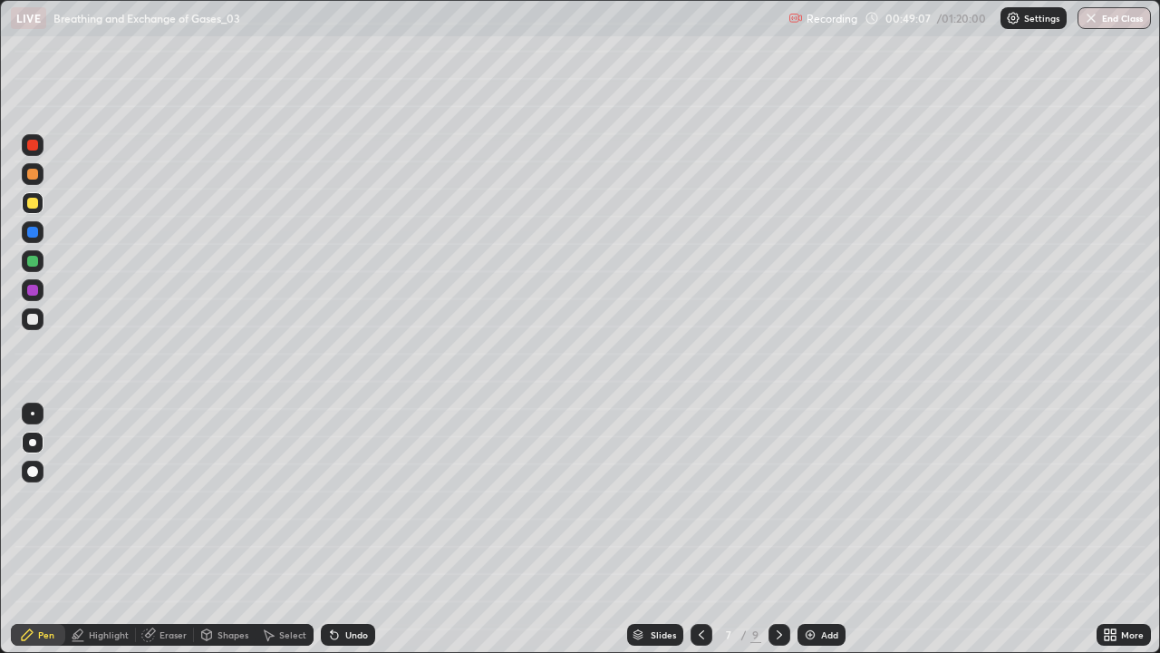
click at [34, 175] on div at bounding box center [32, 174] width 11 height 11
click at [35, 319] on div at bounding box center [32, 319] width 11 height 11
click at [158, 529] on div "Eraser" at bounding box center [165, 635] width 58 height 22
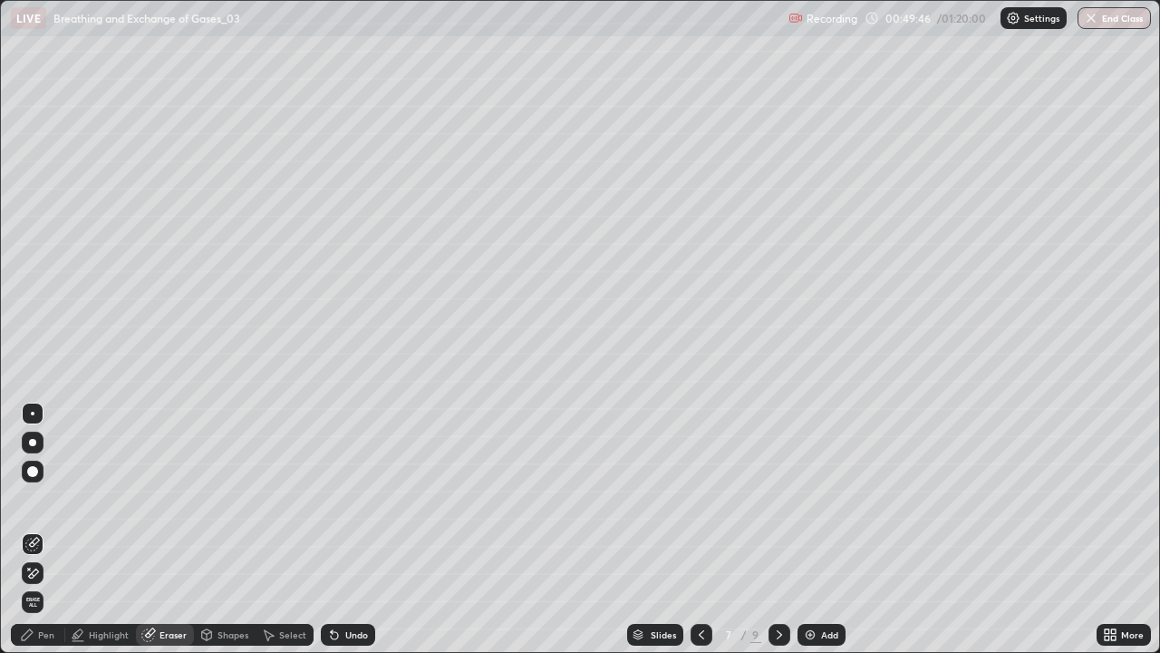
click at [42, 529] on div "Pen" at bounding box center [38, 635] width 54 height 22
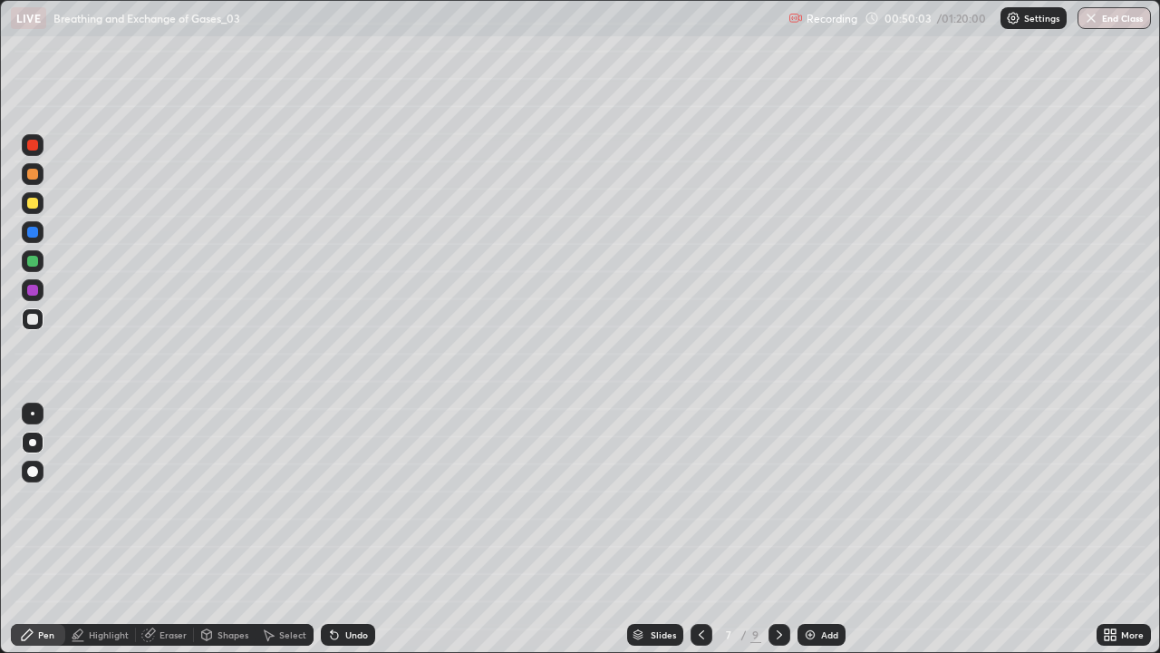
click at [172, 529] on div "Eraser" at bounding box center [173, 634] width 27 height 9
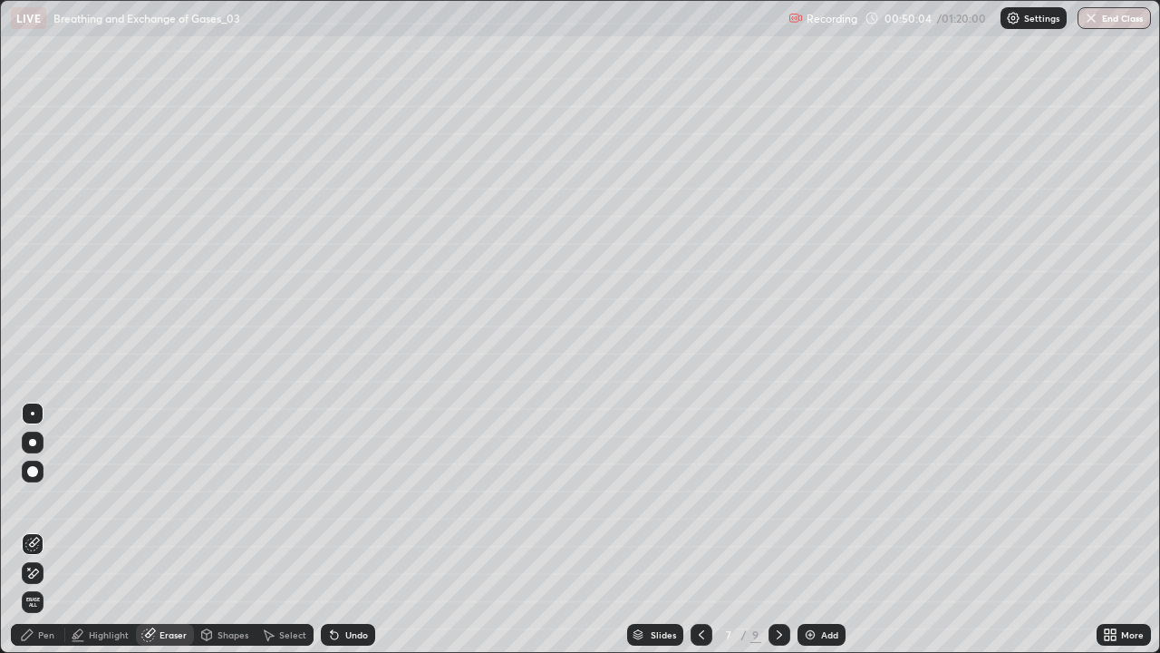
click at [31, 529] on icon at bounding box center [32, 573] width 15 height 15
click at [44, 529] on div "Pen" at bounding box center [46, 634] width 16 height 9
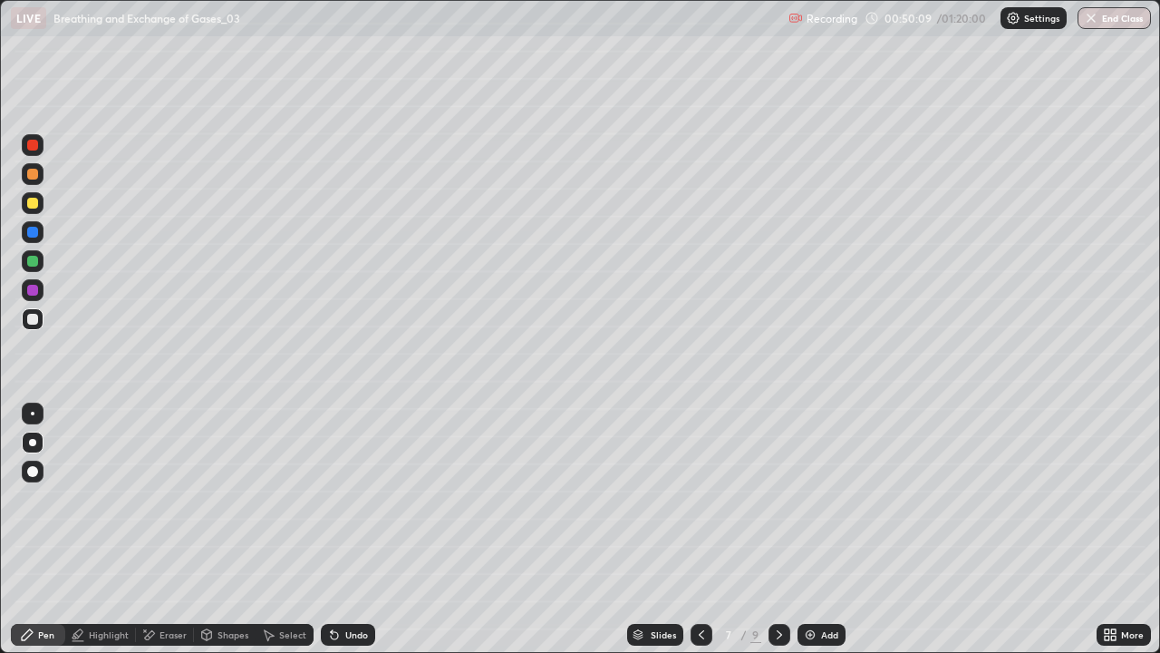
click at [34, 179] on div at bounding box center [32, 174] width 11 height 11
click at [161, 529] on div "Eraser" at bounding box center [173, 634] width 27 height 9
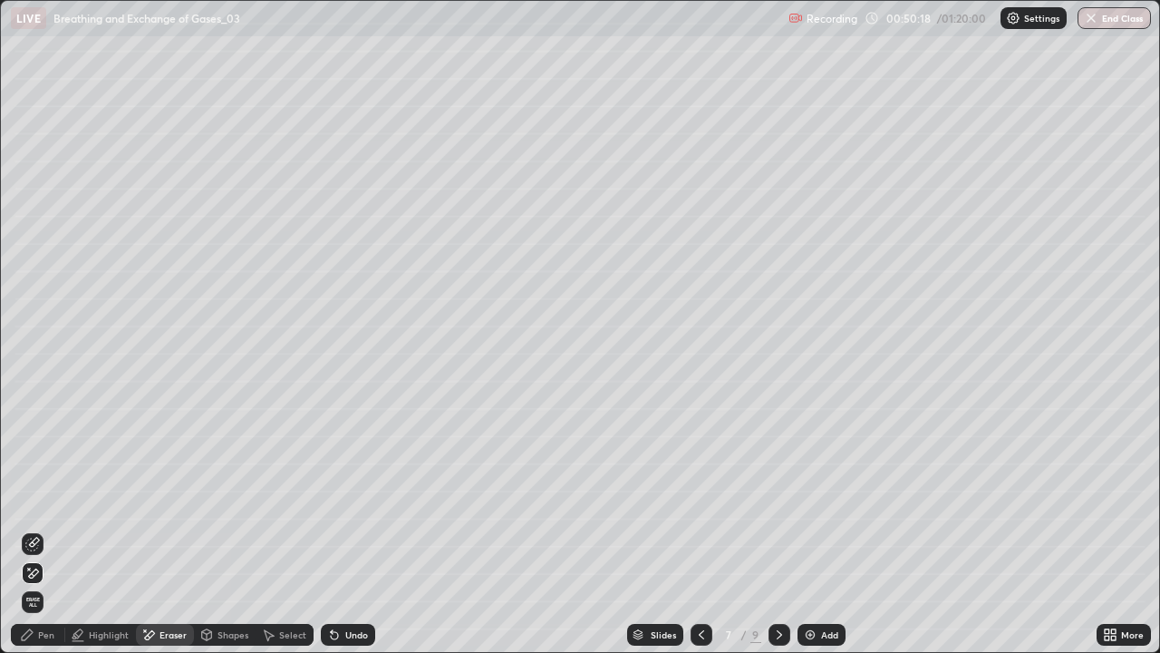
click at [36, 529] on icon at bounding box center [32, 544] width 15 height 15
click at [35, 529] on div "Pen" at bounding box center [38, 635] width 54 height 22
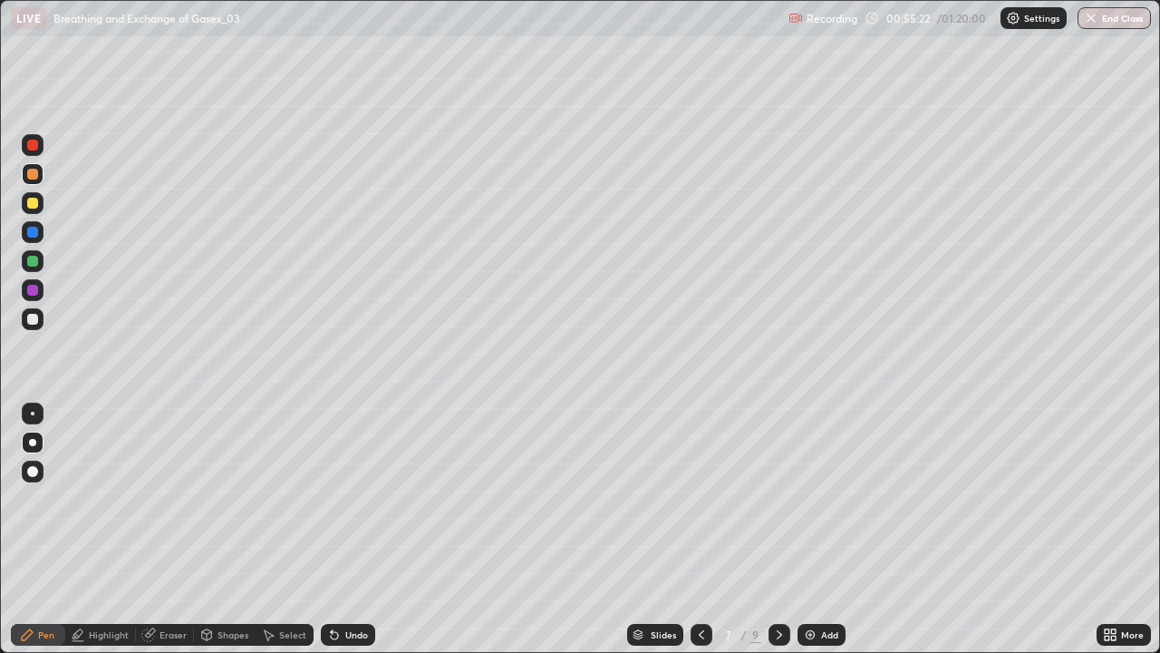
click at [89, 529] on div "Highlight" at bounding box center [109, 634] width 40 height 9
click at [46, 529] on div "Pen" at bounding box center [46, 634] width 16 height 9
click at [1107, 20] on button "End Class" at bounding box center [1114, 18] width 73 height 22
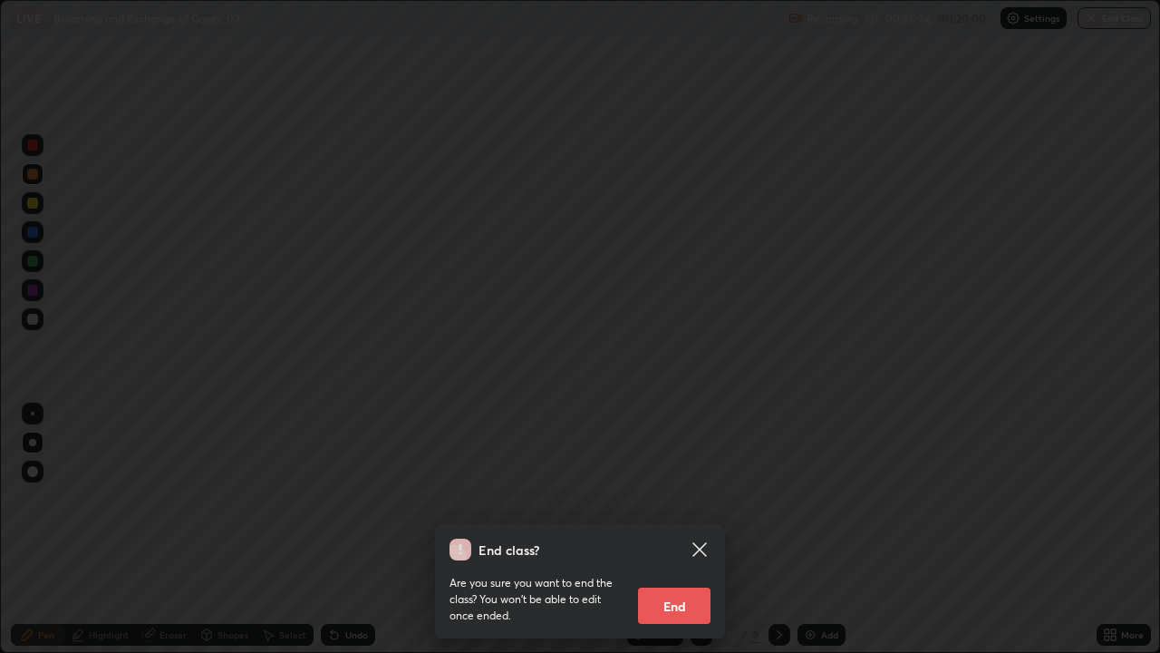
click at [680, 529] on button "End" at bounding box center [674, 605] width 73 height 36
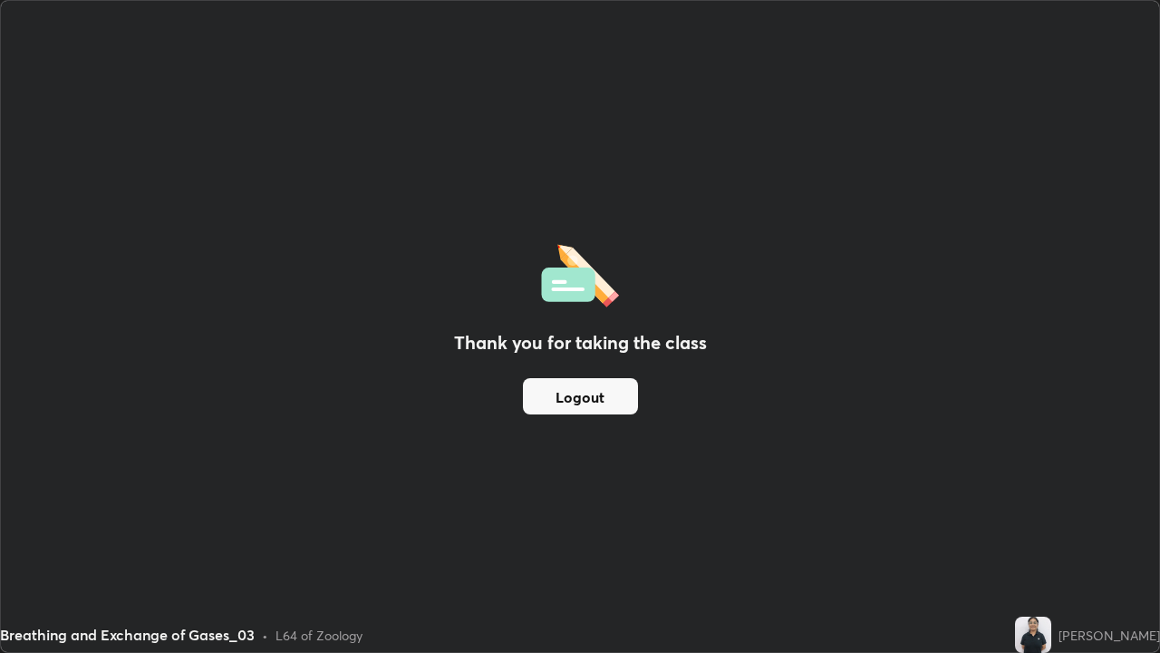
click at [553, 403] on button "Logout" at bounding box center [580, 396] width 115 height 36
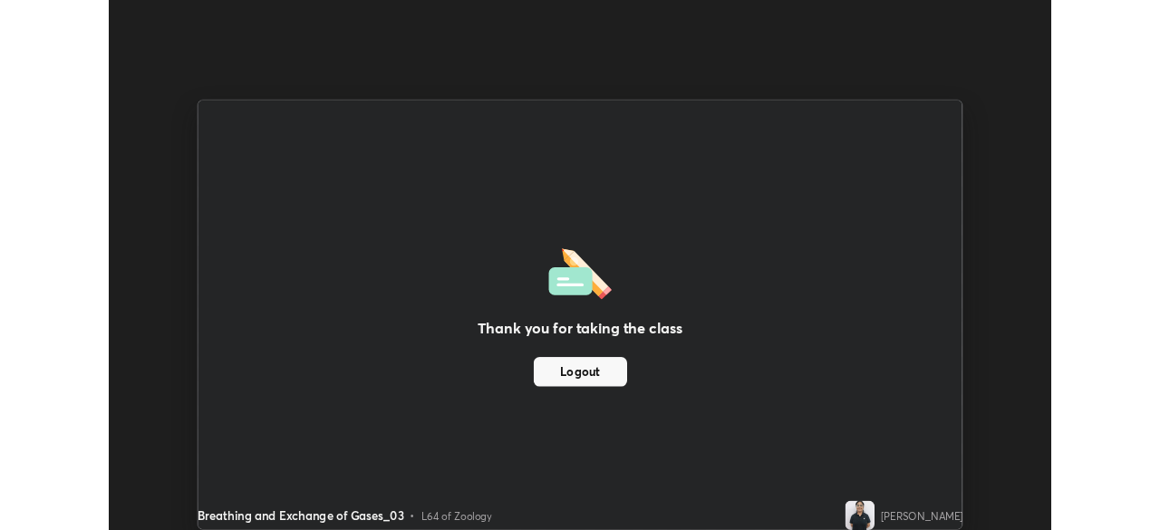
scroll to position [90131, 89501]
